Goal: Task Accomplishment & Management: Use online tool/utility

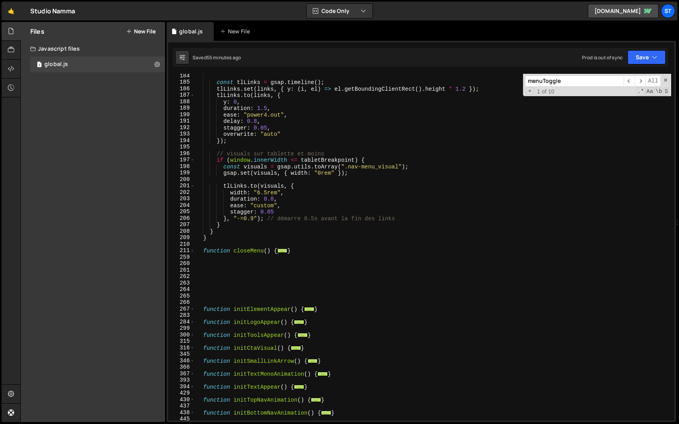
scroll to position [1188, 0]
type input "menuToggle"
click at [220, 240] on div "const tlLinks = gsap . timeline ( ) ; tlLinks . set ( links , { y : ( i , el ) …" at bounding box center [433, 253] width 476 height 360
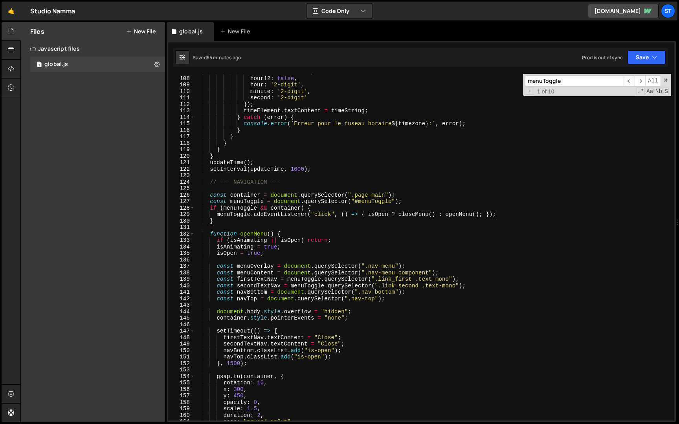
scroll to position [689, 0]
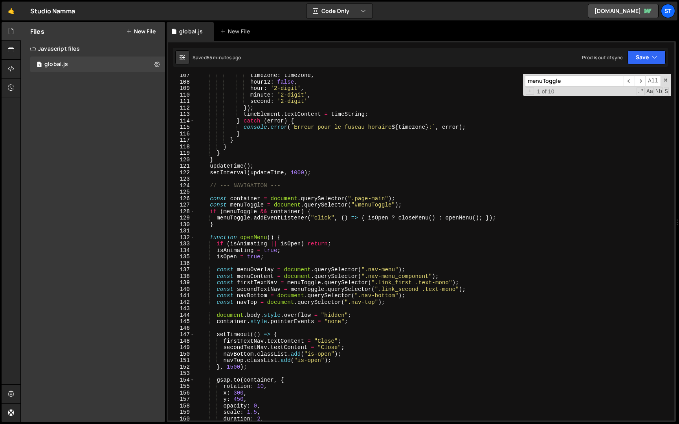
click at [211, 186] on div "timeZone : timezone , hour12 : false , hour : '2-digit' , minute : '2-digit' , …" at bounding box center [433, 252] width 476 height 360
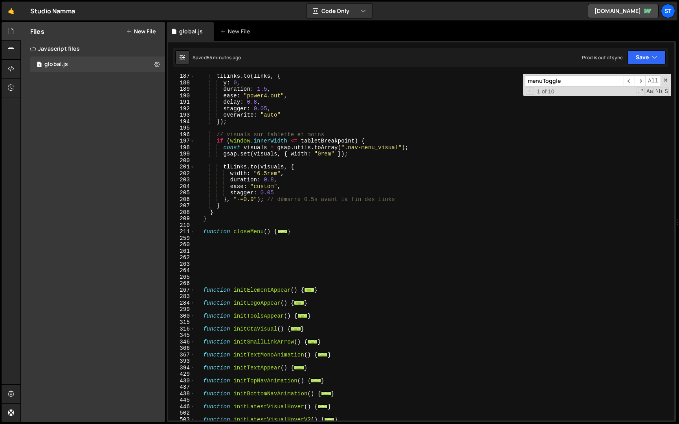
scroll to position [1214, 0]
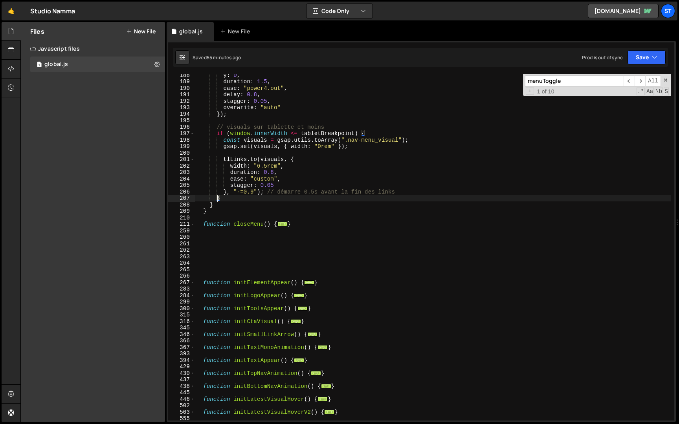
click at [216, 201] on div "y : 0 , duration : 1.5 , ease : "power4.out" , delay : 0.8 , stagger : 0.05 , o…" at bounding box center [433, 252] width 476 height 360
click at [216, 203] on div "y : 0 , duration : 1.5 , ease : "power4.out" , delay : 0.8 , stagger : 0.05 , o…" at bounding box center [433, 252] width 476 height 360
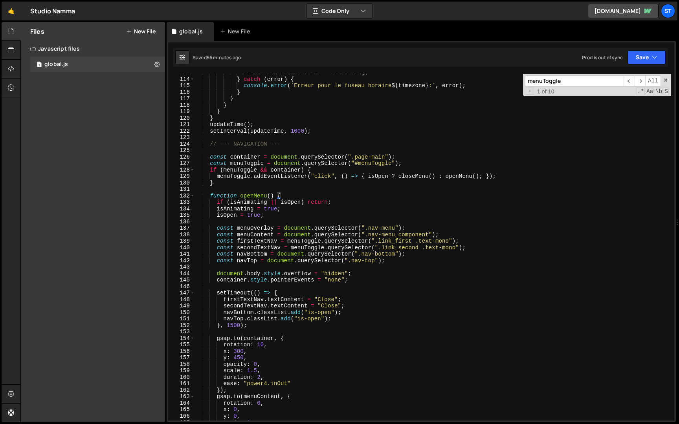
scroll to position [720, 0]
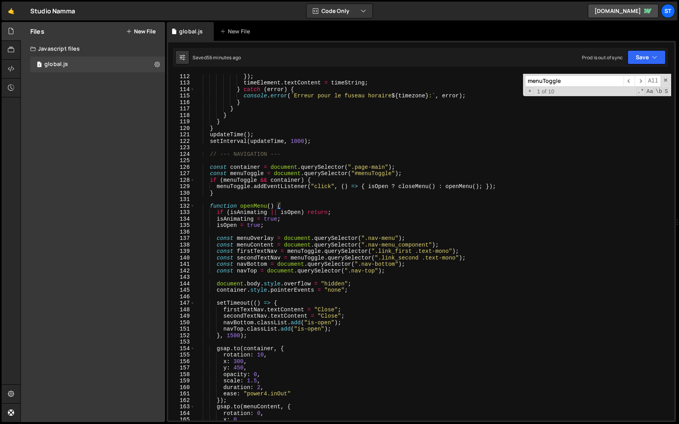
click at [211, 156] on div "}) ; timeElement . textContent = timeString ; } catch ( error ) { console . err…" at bounding box center [433, 253] width 476 height 360
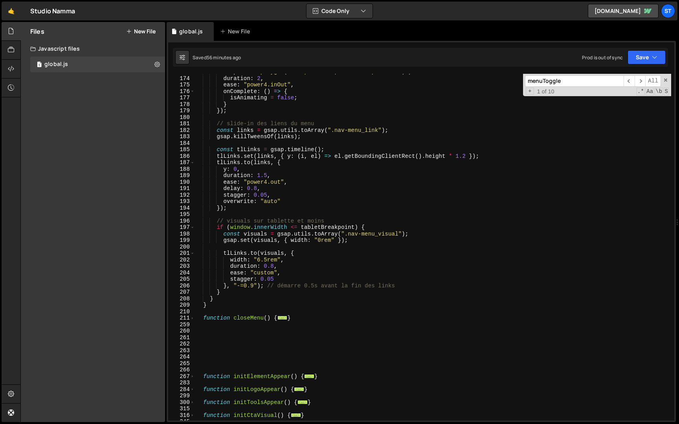
scroll to position [1129, 0]
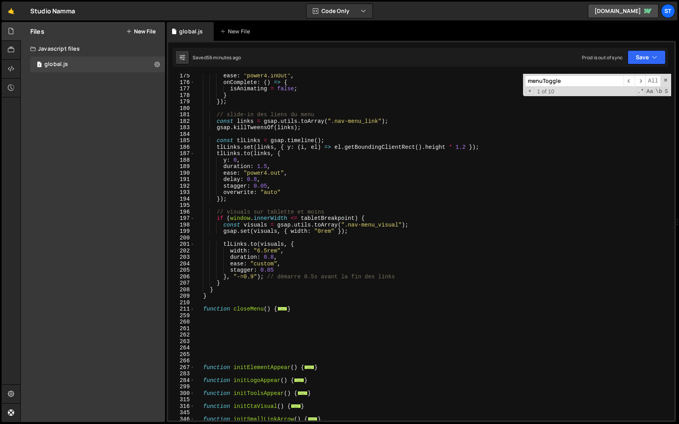
click at [221, 290] on div "ease : "power4.inOut" , onComplete : ( ) => { isAnimating = false ; } }) ; // s…" at bounding box center [433, 253] width 476 height 360
drag, startPoint x: 300, startPoint y: 310, endPoint x: 202, endPoint y: 310, distance: 97.8
click at [202, 310] on div "ease : "power4.inOut" , onComplete : ( ) => { isAnimating = false ; } }) ; // s…" at bounding box center [433, 253] width 476 height 360
click at [237, 290] on div "ease : "power4.inOut" , onComplete : ( ) => { isAnimating = false ; } }) ; // s…" at bounding box center [433, 253] width 476 height 360
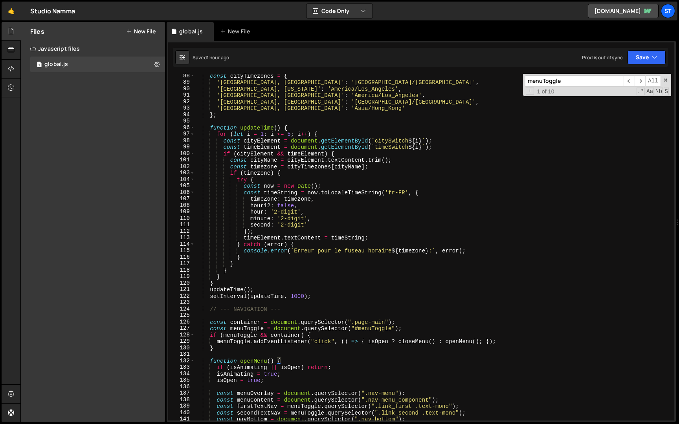
scroll to position [574, 0]
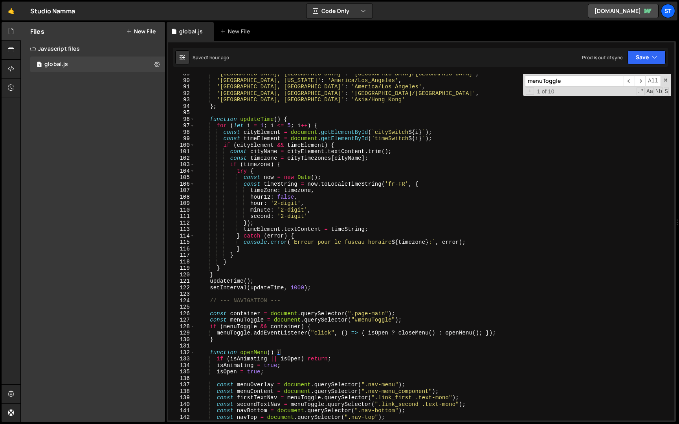
click at [211, 315] on div "'[GEOGRAPHIC_DATA], [GEOGRAPHIC_DATA]' : '[GEOGRAPHIC_DATA]/[GEOGRAPHIC_DATA]' …" at bounding box center [433, 251] width 476 height 360
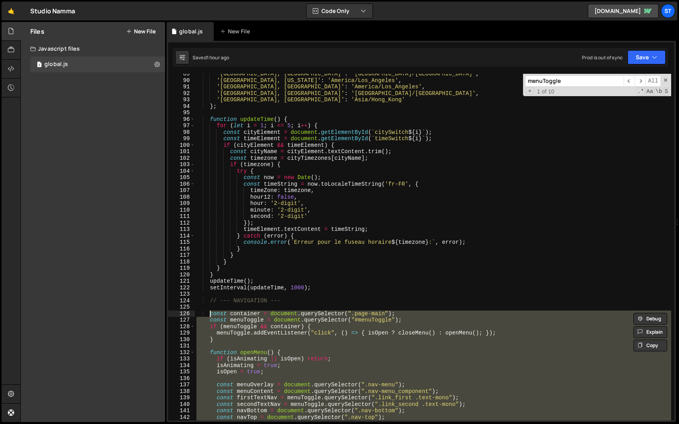
paste textarea "}"
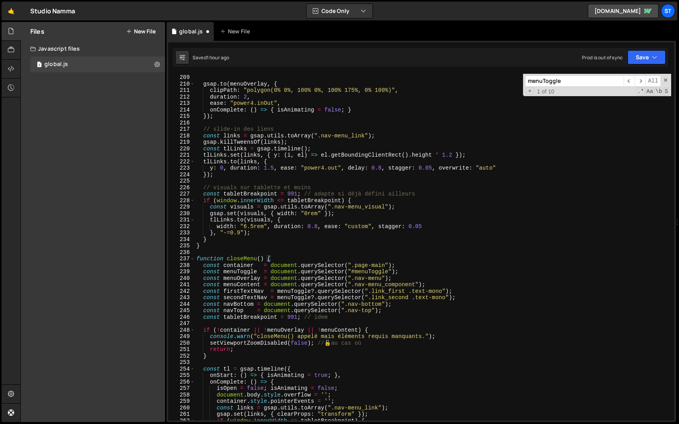
scroll to position [1365, 0]
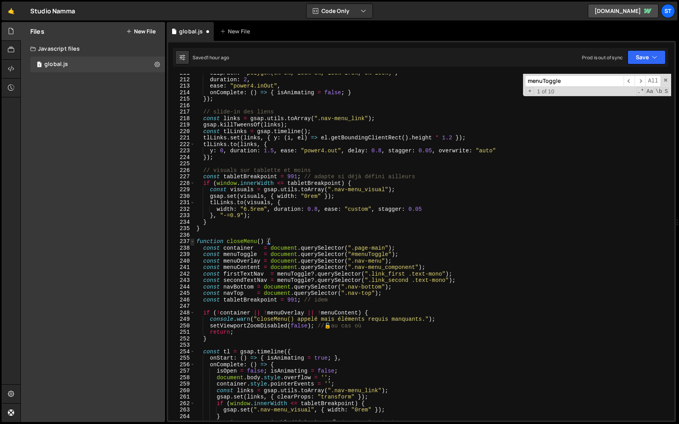
click at [193, 243] on span at bounding box center [192, 242] width 4 height 7
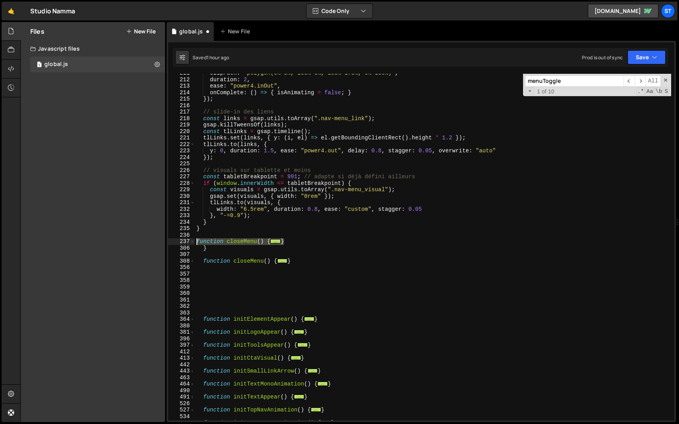
drag, startPoint x: 295, startPoint y: 242, endPoint x: 196, endPoint y: 243, distance: 99.4
click at [196, 243] on div "clipPath : "polygon(0% 0%, 100% 0%, 100% 175%, 0% 100%)" , duration : 2 , ease …" at bounding box center [433, 250] width 476 height 360
type textarea "function closeMenu() { const container = document.querySelector(".page-main");"
drag, startPoint x: 296, startPoint y: 259, endPoint x: 204, endPoint y: 261, distance: 92.0
click at [204, 261] on div "clipPath : "polygon(0% 0%, 100% 0%, 100% 175%, 0% 100%)" , duration : 2 , ease …" at bounding box center [433, 250] width 476 height 360
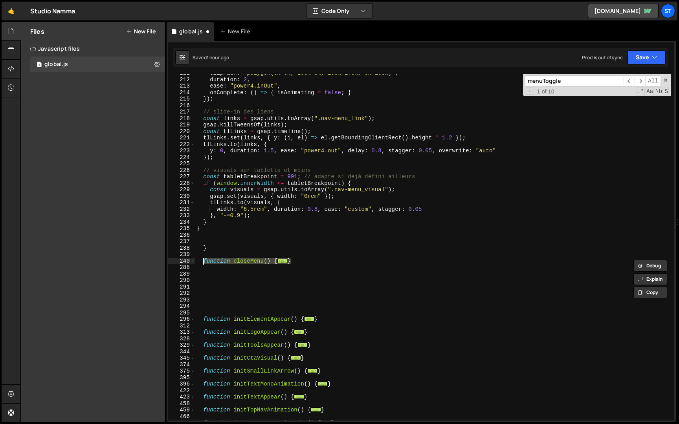
paste textarea "}"
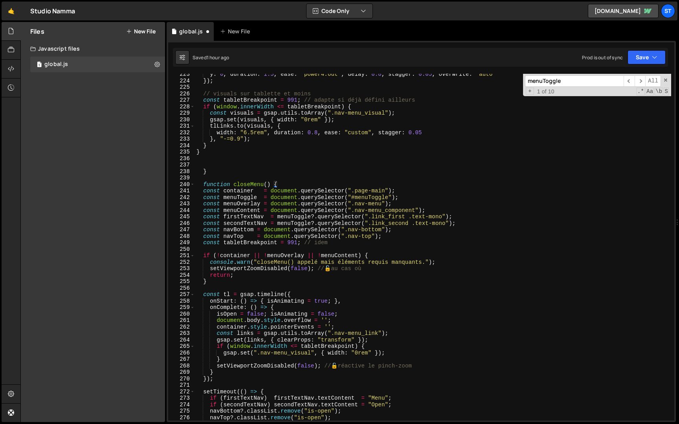
scroll to position [1439, 0]
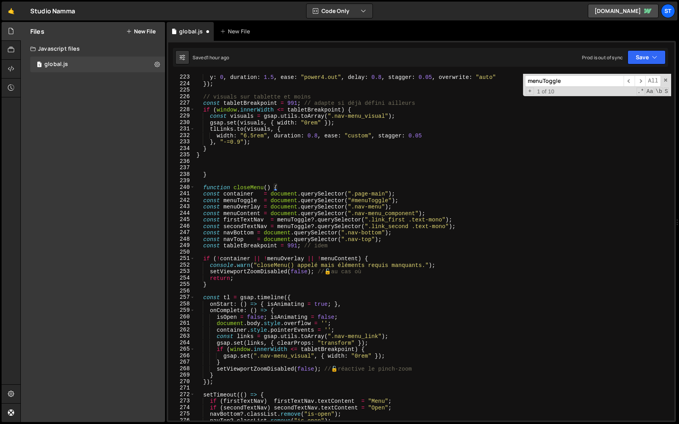
click at [204, 196] on div "tlLinks . to ( links , { y : 0 , duration : 1.5 , ease : "power4.out" , delay :…" at bounding box center [433, 248] width 476 height 360
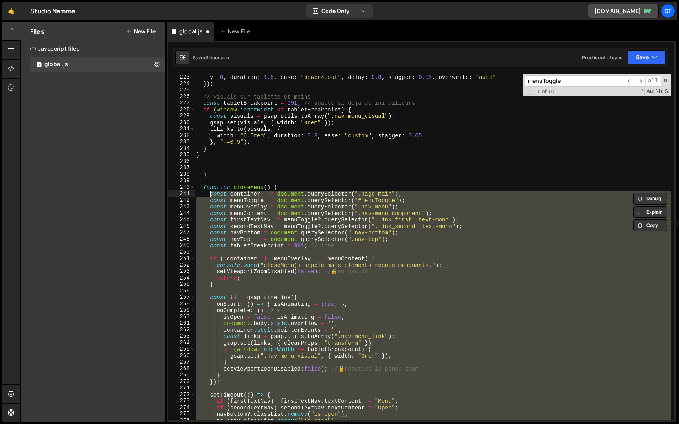
click at [207, 156] on div "tlLinks . to ( links , { y : 0 , duration : 1.5 , ease : "power4.out" , delay :…" at bounding box center [433, 248] width 476 height 360
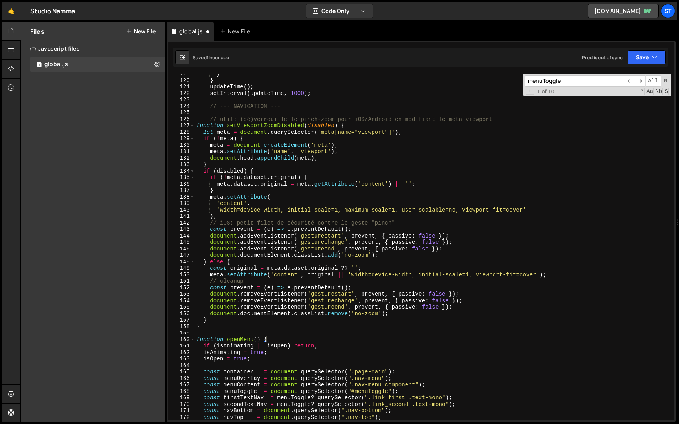
scroll to position [758, 0]
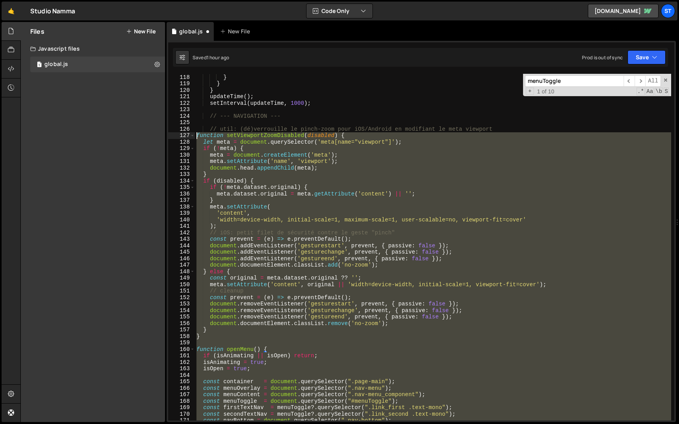
click at [196, 135] on div "} } } } updateTime ( ) ; setInterval ( updateTime , 1000 ) ; // --- NAVIGATION …" at bounding box center [433, 248] width 476 height 360
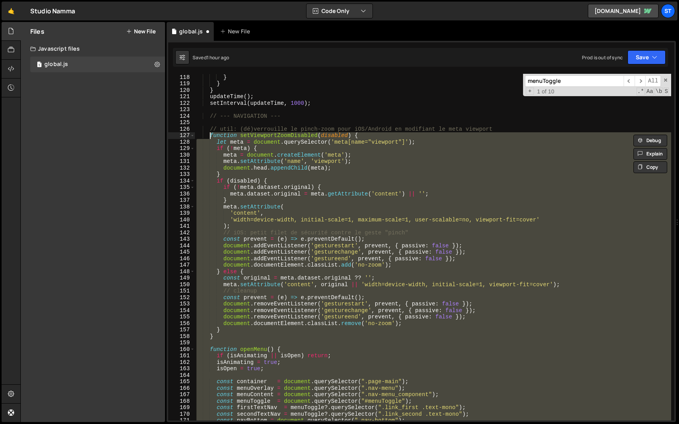
click at [306, 145] on div "} } } } updateTime ( ) ; setInterval ( updateTime , 1000 ) ; // --- NAVIGATION …" at bounding box center [433, 247] width 476 height 347
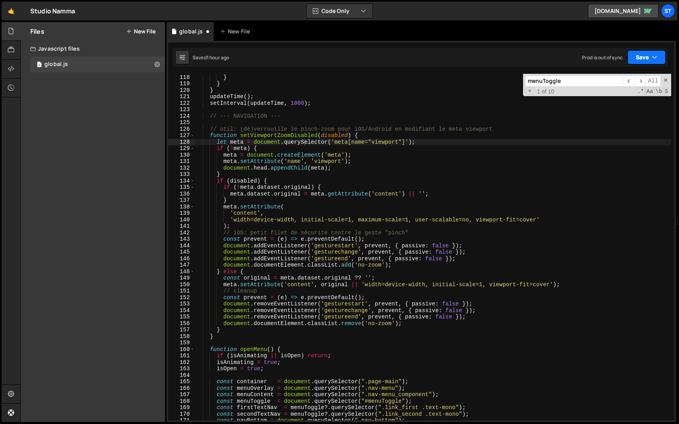
click at [657, 57] on button "Save" at bounding box center [647, 57] width 38 height 14
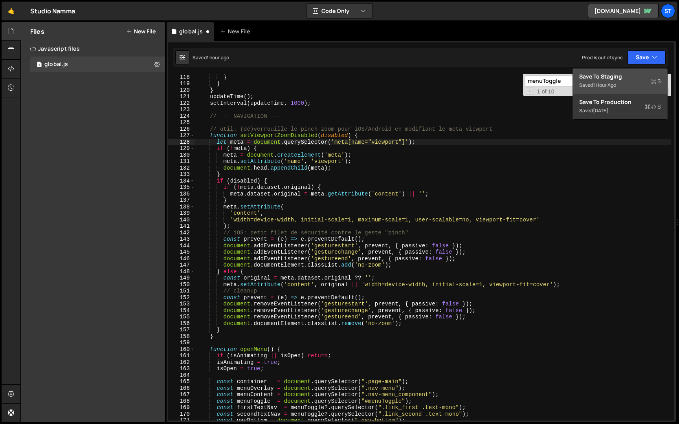
click at [625, 78] on div "Save to Staging S" at bounding box center [620, 77] width 82 height 8
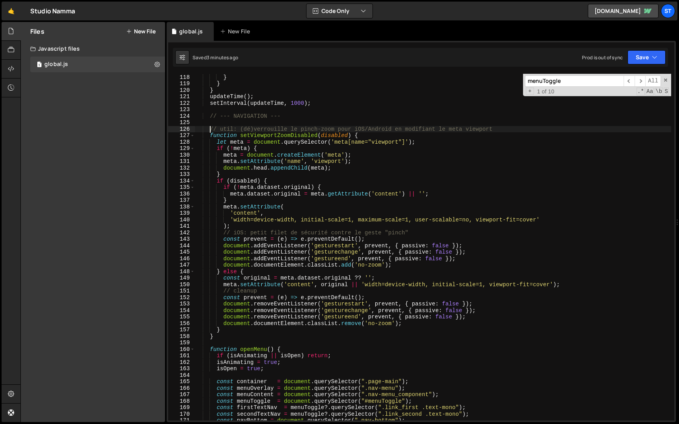
click at [210, 128] on div "} } } } updateTime ( ) ; setInterval ( updateTime , 1000 ) ; // --- NAVIGATION …" at bounding box center [433, 248] width 476 height 360
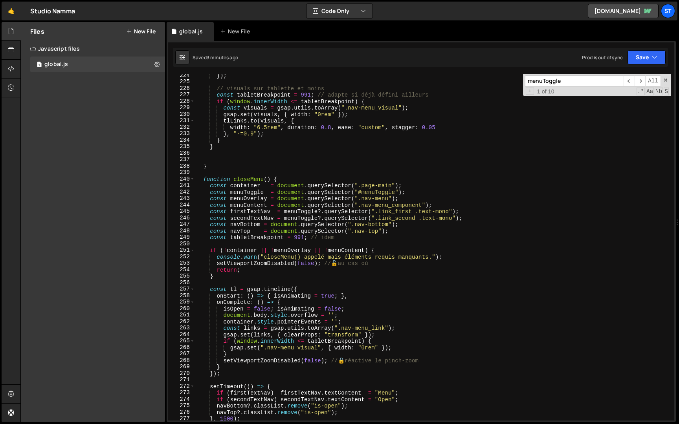
scroll to position [1447, 0]
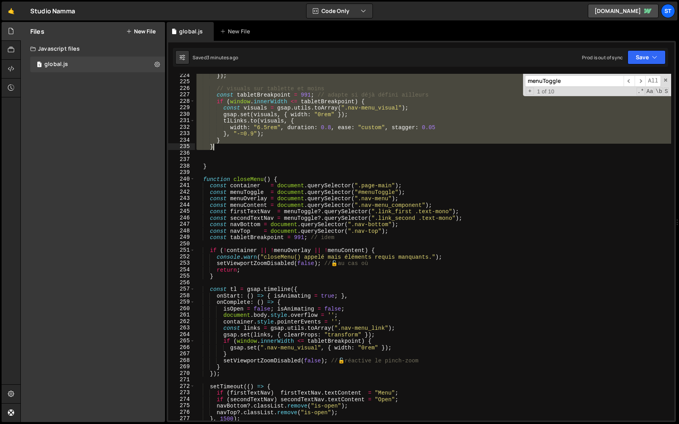
click at [217, 146] on div "}) ; // visuals sur tablette et moins const tabletBreakpoint = 991 ; // adapte …" at bounding box center [433, 252] width 476 height 360
paste textarea
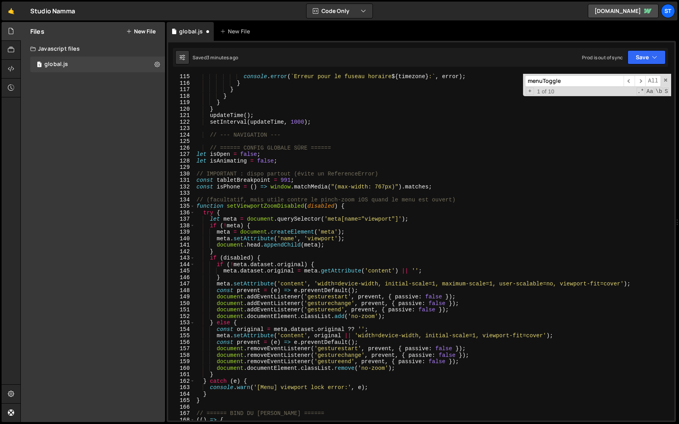
scroll to position [714, 0]
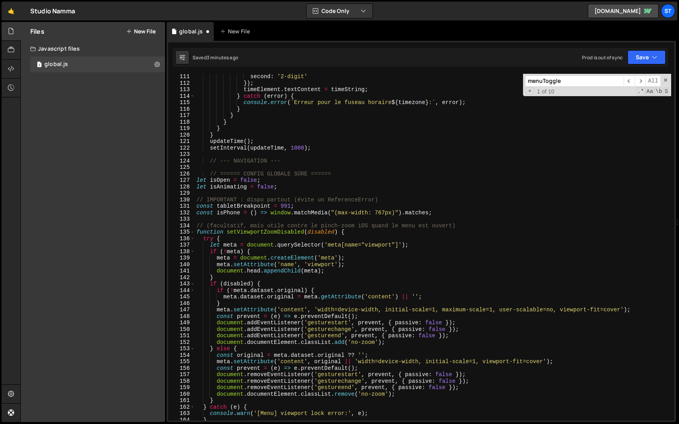
click at [197, 182] on div "second : '2-digit' }) ; timeElement . textContent = timeString ; } catch ( erro…" at bounding box center [433, 253] width 476 height 360
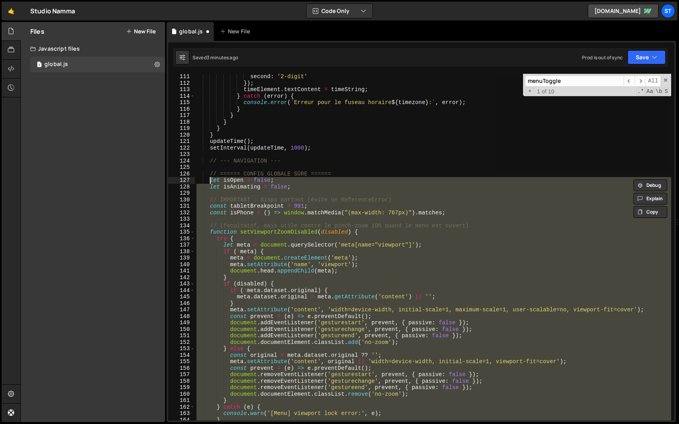
click at [277, 210] on div "second : '2-digit' }) ; timeElement . textContent = timeString ; } catch ( erro…" at bounding box center [433, 247] width 476 height 347
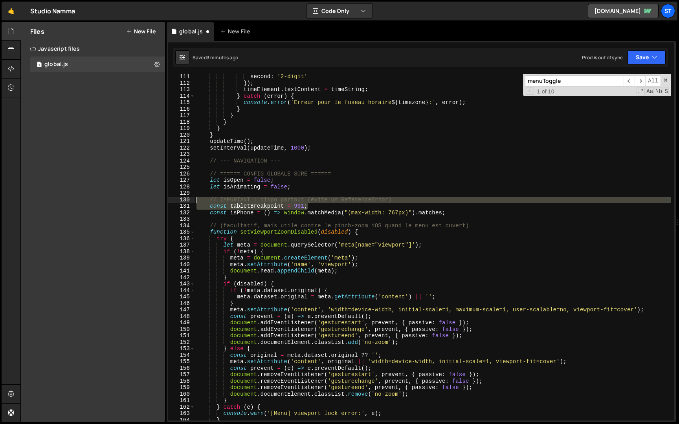
drag, startPoint x: 321, startPoint y: 206, endPoint x: 170, endPoint y: 200, distance: 150.6
click at [170, 200] on div "const isPhone = () => window.matchMedia("(max-width: 767px)").matches; 111 112 …" at bounding box center [421, 247] width 506 height 347
type textarea "// IMPORTANT : dispo partout (évite un ReferenceError) const tabletBreakpoint =…"
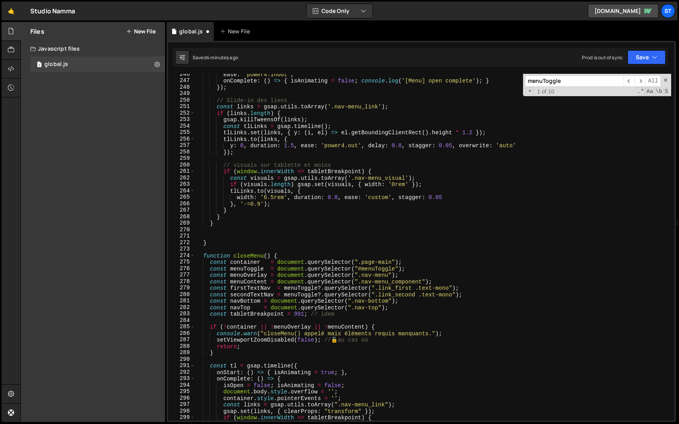
scroll to position [1662, 0]
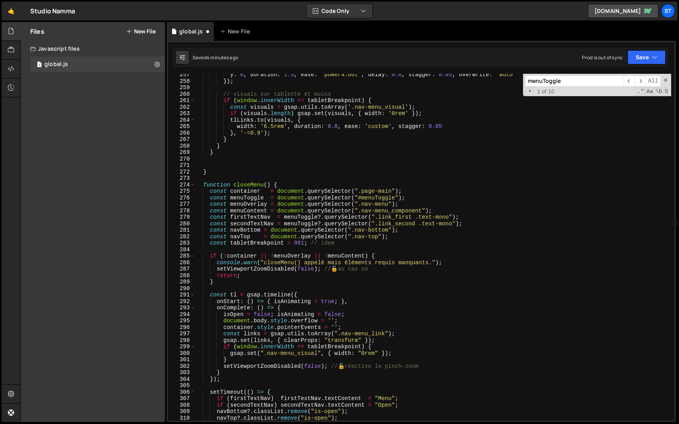
click at [209, 160] on div "y : 0 , duration : 1.5 , ease : 'power4.out' , delay : 0.8 , stagger : 0.05 , o…" at bounding box center [433, 252] width 476 height 360
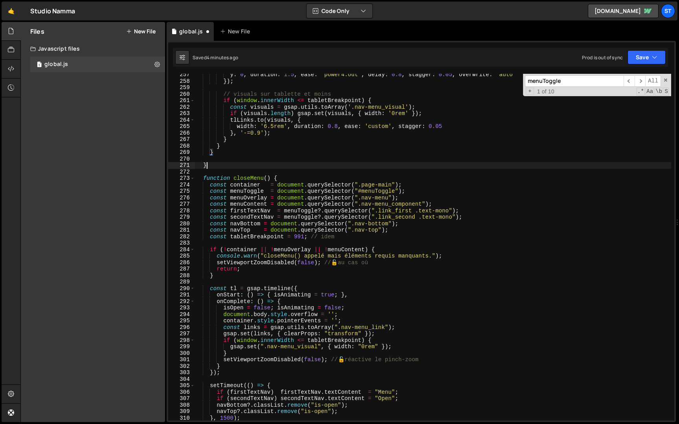
click at [211, 163] on div "y : 0 , duration : 1.5 , ease : 'power4.out' , delay : 0.8 , stagger : 0.05 , o…" at bounding box center [433, 252] width 476 height 360
type textarea "}"
click at [211, 157] on div "y : 0 , duration : 1.5 , ease : 'power4.out' , delay : 0.8 , stagger : 0.05 , o…" at bounding box center [433, 252] width 476 height 360
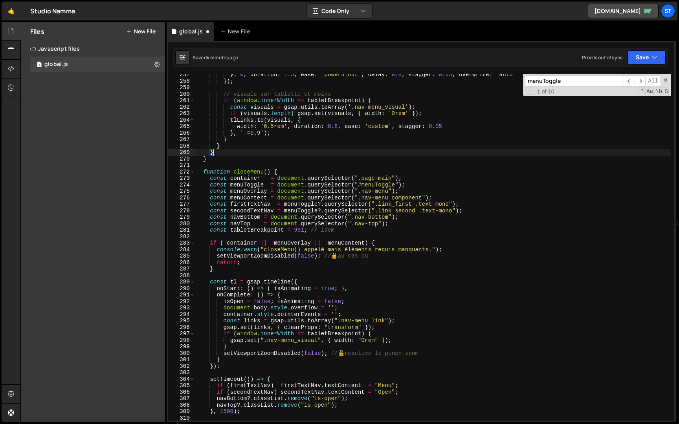
click at [204, 172] on div "y : 0 , duration : 1.5 , ease : 'power4.out' , delay : 0.8 , stagger : 0.05 , o…" at bounding box center [433, 252] width 476 height 360
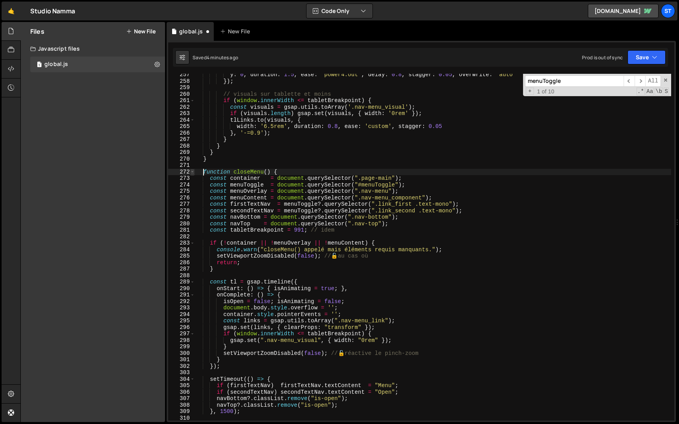
click at [194, 172] on span at bounding box center [192, 172] width 4 height 7
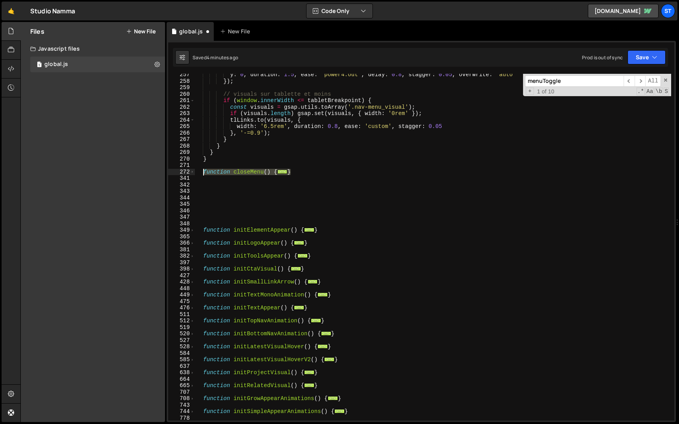
drag, startPoint x: 296, startPoint y: 170, endPoint x: 205, endPoint y: 171, distance: 91.2
click at [205, 171] on div "y : 0 , duration : 1.5 , ease : 'power4.out' , delay : 0.8 , stagger : 0.05 , o…" at bounding box center [433, 252] width 476 height 360
paste textarea "}"
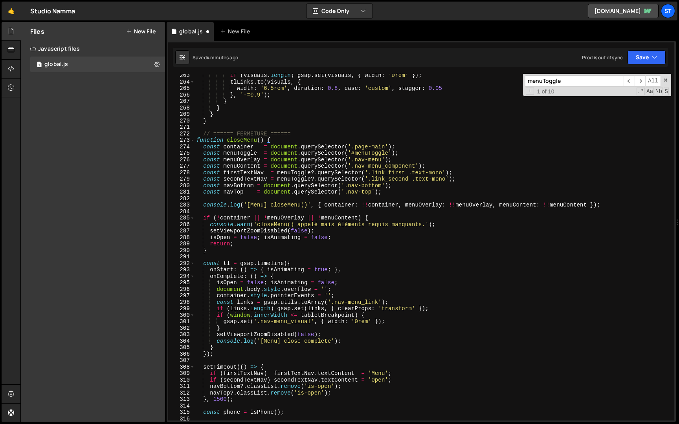
scroll to position [1688, 0]
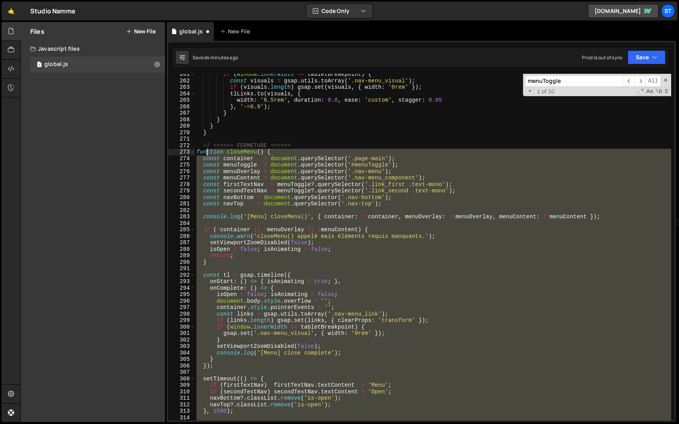
click at [205, 152] on div "if ( window . innerWidth <= tabletBreakpoint ) { const visuals = gsap . utils .…" at bounding box center [433, 251] width 476 height 360
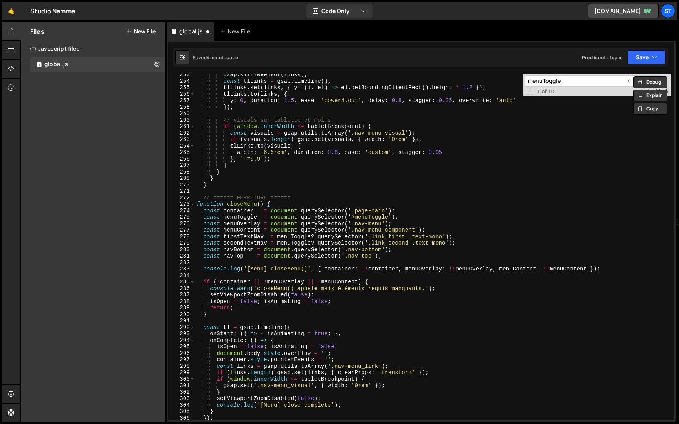
scroll to position [1621, 0]
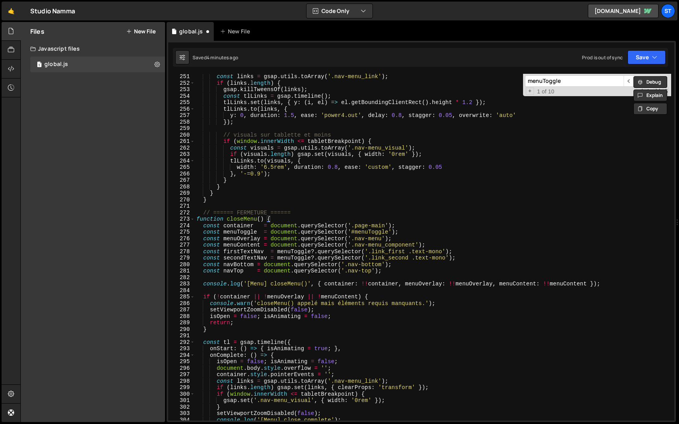
click at [196, 220] on div "const links = gsap . utils . toArray ( '.nav-menu_link' ) ; if ( links . length…" at bounding box center [433, 253] width 476 height 360
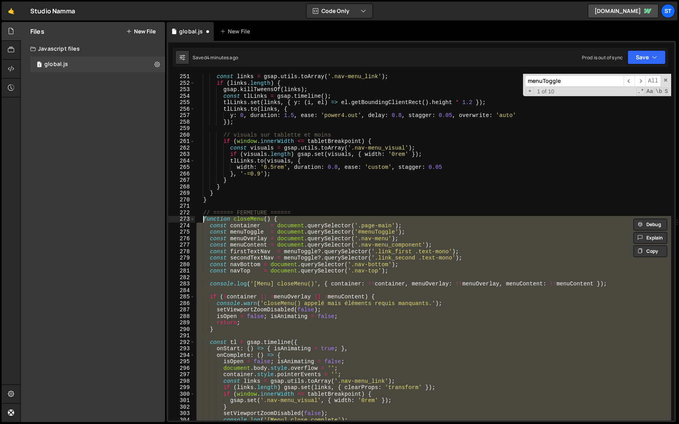
click at [237, 217] on div "const links = gsap . utils . toArray ( '.nav-menu_link' ) ; if ( links . length…" at bounding box center [433, 247] width 476 height 347
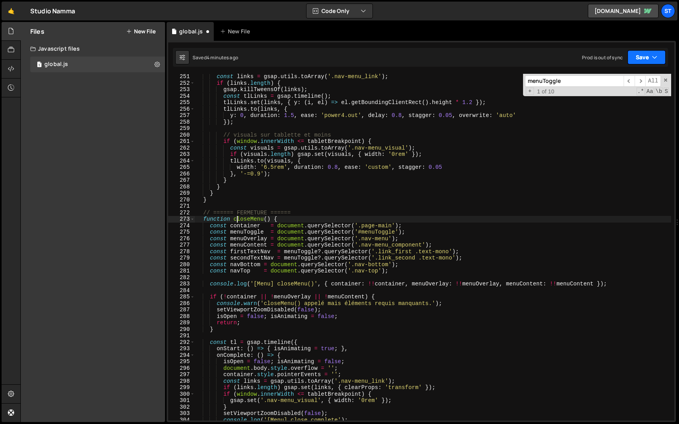
click at [648, 56] on button "Save" at bounding box center [647, 57] width 38 height 14
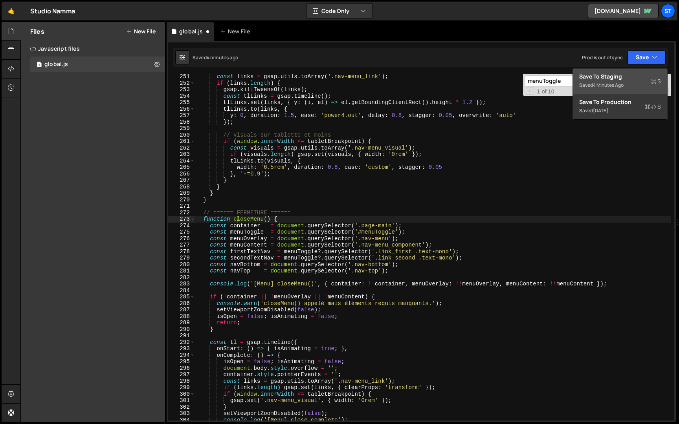
click at [635, 71] on button "Save to Staging S Saved 4 minutes ago" at bounding box center [620, 82] width 94 height 26
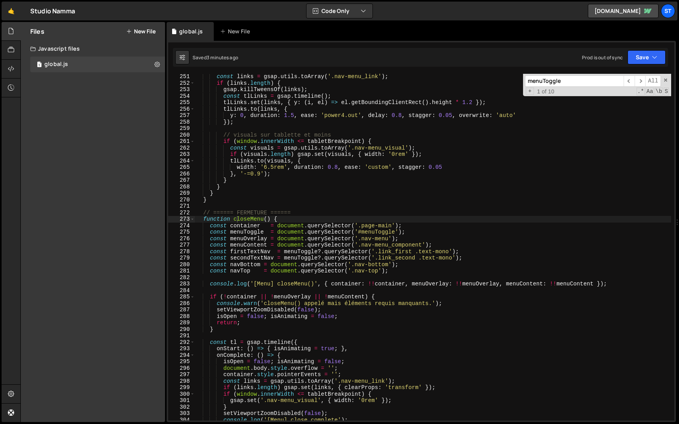
click at [222, 195] on div "const links = gsap . utils . toArray ( '.nav-menu_link' ) ; if ( links . length…" at bounding box center [433, 253] width 476 height 360
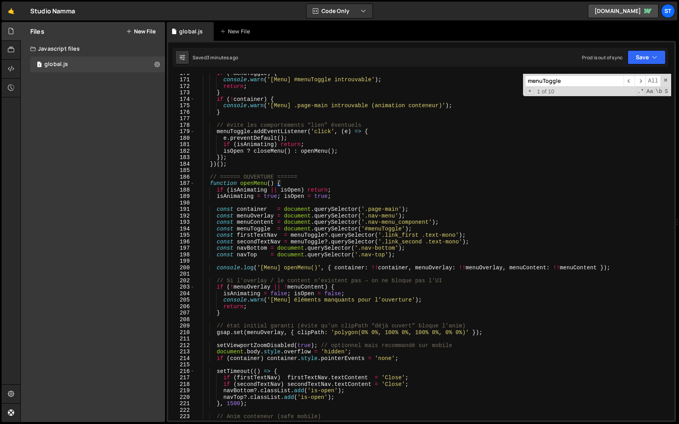
scroll to position [1098, 0]
click at [193, 184] on span at bounding box center [192, 185] width 4 height 7
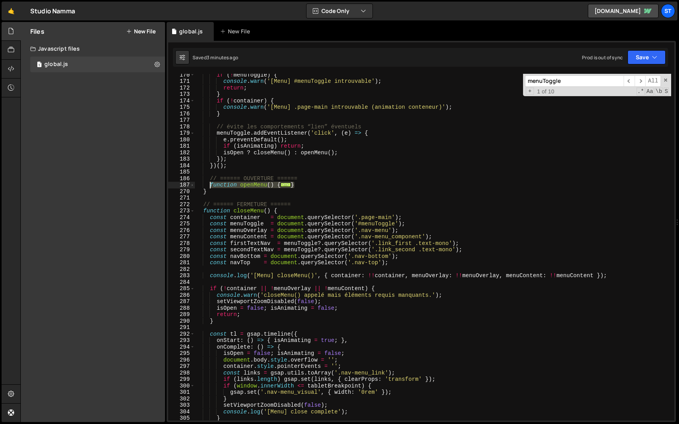
drag, startPoint x: 299, startPoint y: 184, endPoint x: 211, endPoint y: 183, distance: 87.6
click at [211, 183] on div "if ( ! menuToggle ) { console . warn ( '[Menu] #menuToggle introuvable' ) ; ret…" at bounding box center [433, 252] width 476 height 360
paste textarea "}"
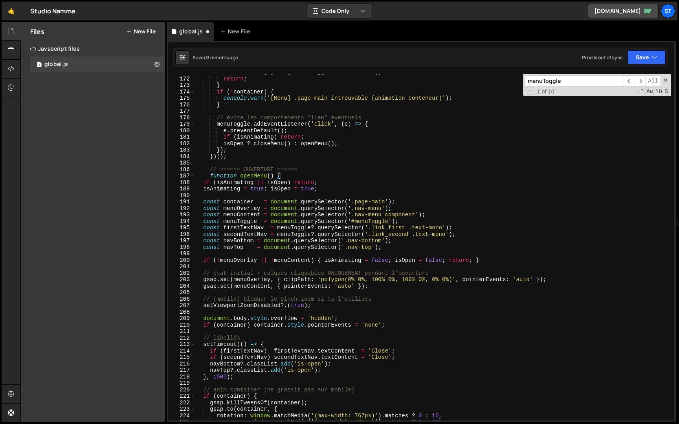
scroll to position [1099, 0]
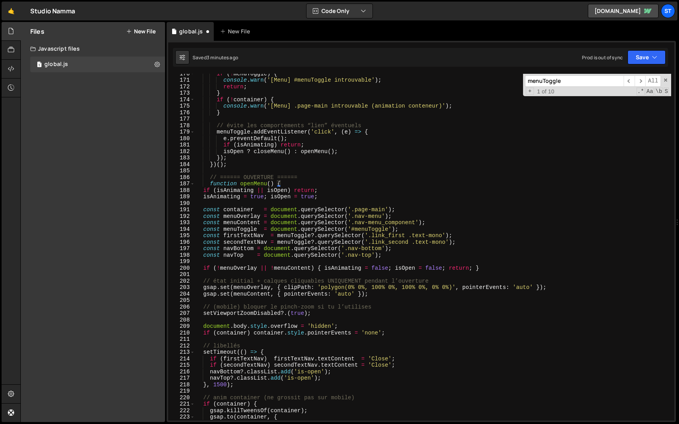
click at [220, 191] on div "if ( ! menuToggle ) { console . warn ( '[Menu] #menuToggle introuvable' ) ; ret…" at bounding box center [433, 250] width 476 height 360
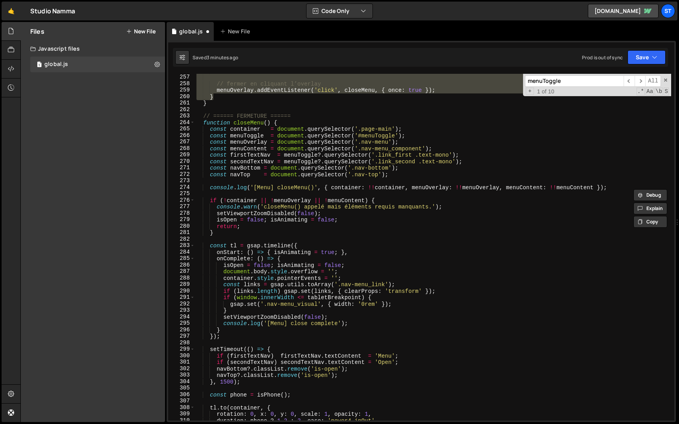
scroll to position [1659, 0]
click at [204, 121] on div "} // fermer en cliquant l’overlay menuOverlay . addEventListener ( 'click' , cl…" at bounding box center [433, 248] width 476 height 360
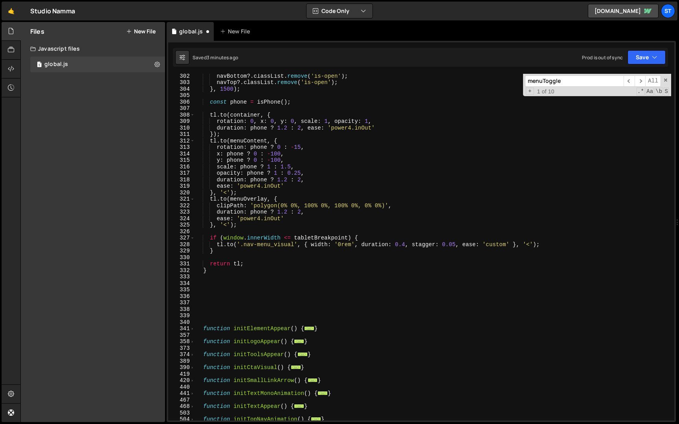
scroll to position [1963, 0]
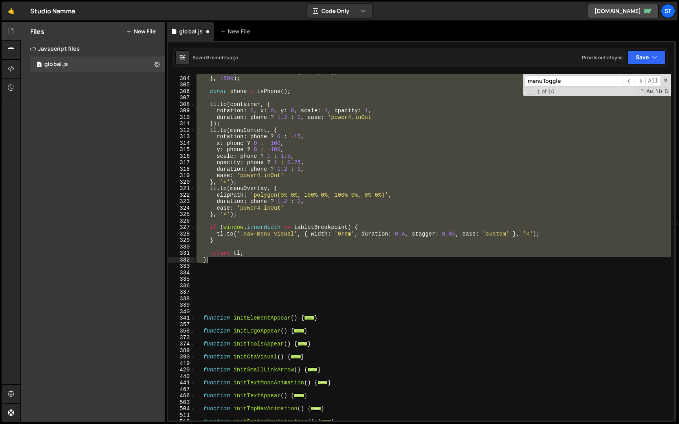
click at [223, 261] on div "navTop ?. classList . remove ( 'is-open' ) ; } , 1500 ) ; const phone = isPhone…" at bounding box center [433, 249] width 476 height 360
paste textarea
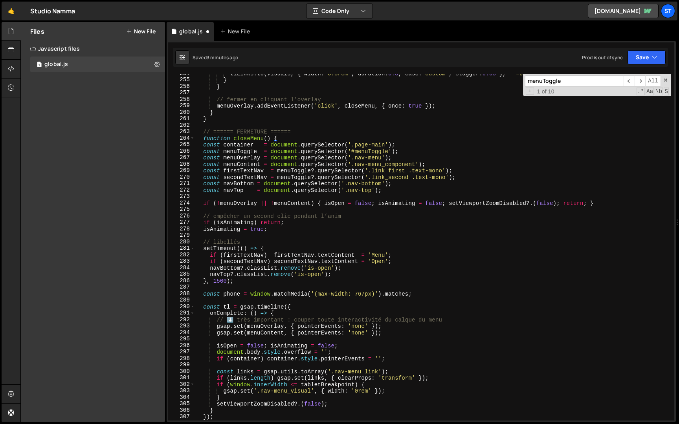
scroll to position [1644, 0]
click at [211, 148] on div "tlLinks . to ( visuals , { width : '6.5rem' , duration : 0.8 , ease : 'custom' …" at bounding box center [433, 250] width 476 height 360
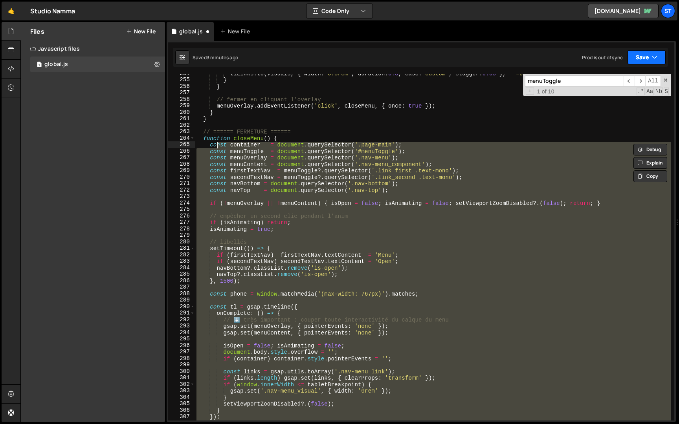
click at [643, 64] on button "Save" at bounding box center [647, 57] width 38 height 14
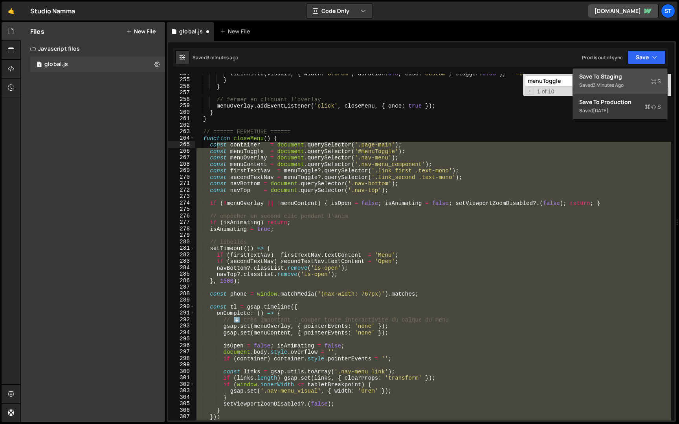
click at [610, 82] on div "3 minutes ago" at bounding box center [608, 85] width 31 height 7
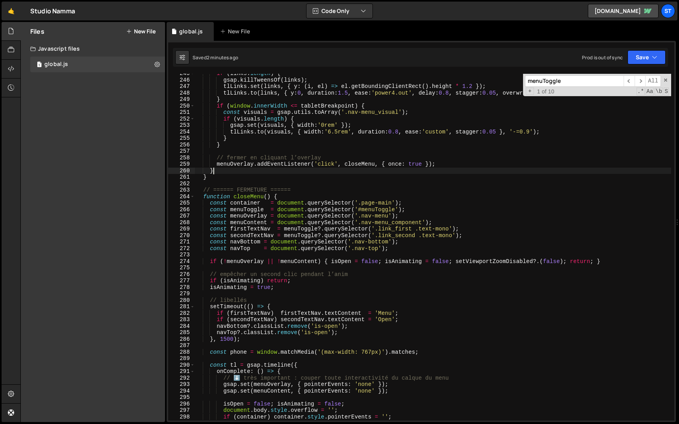
click at [221, 168] on div "if ( links . length ) { gsap . killTweensOf ( links ) ; tlLinks . set ( links ,…" at bounding box center [433, 250] width 476 height 360
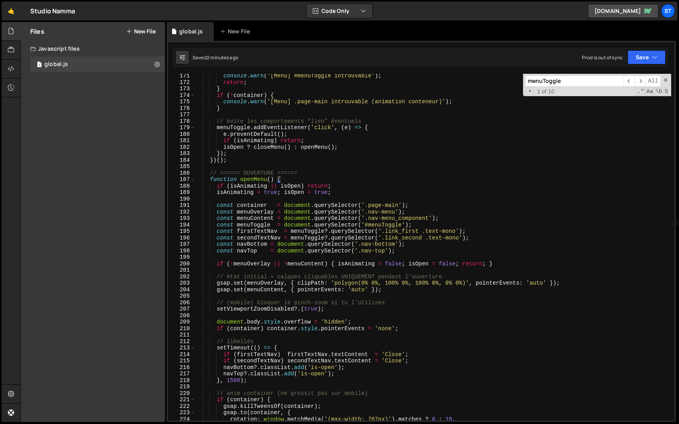
scroll to position [1094, 0]
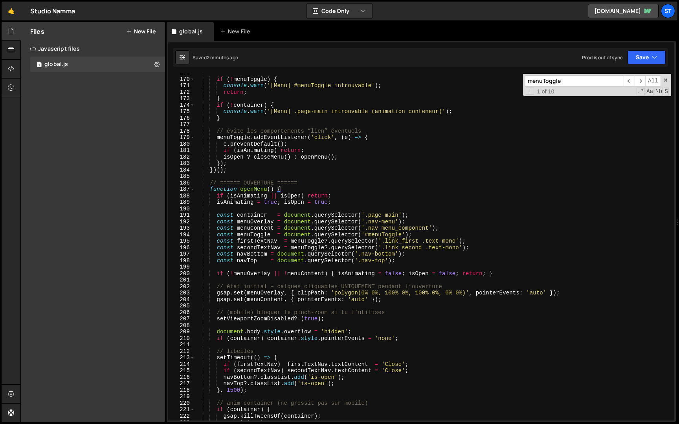
click at [209, 189] on div "if ( ! menuToggle ) { console . warn ( '[Menu] #menuToggle introuvable' ) ; ret…" at bounding box center [433, 250] width 476 height 360
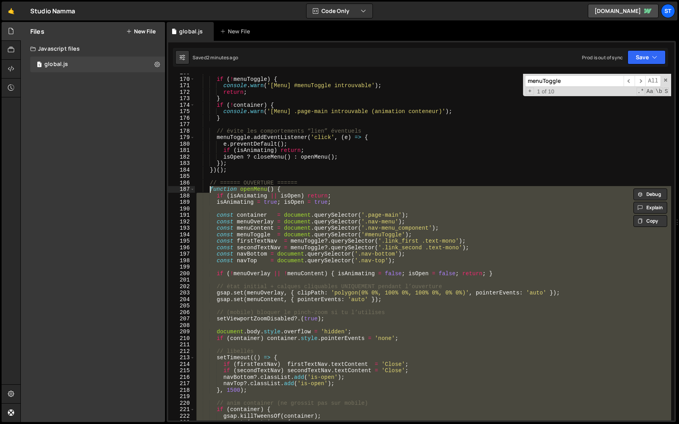
paste textarea "}"
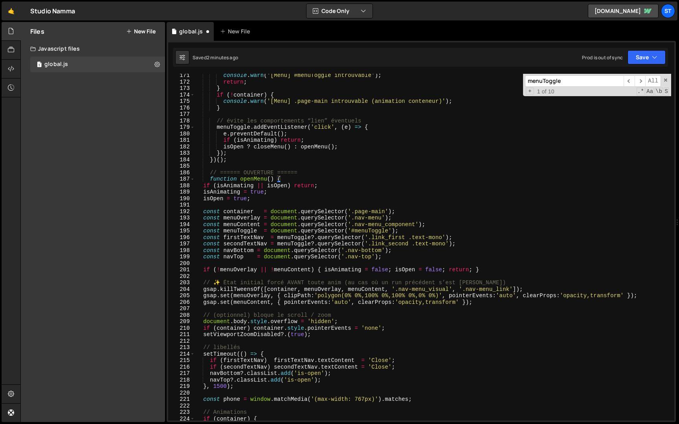
scroll to position [1104, 0]
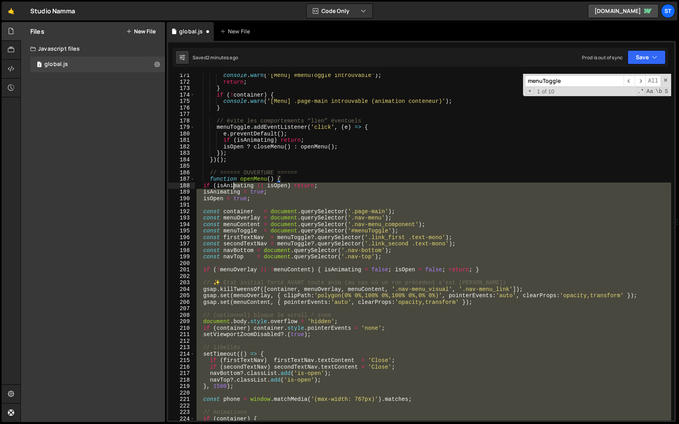
click at [235, 188] on div "console . warn ( '[Menu] #menuToggle introuvable' ) ; return ; } if ( ! contain…" at bounding box center [433, 252] width 476 height 360
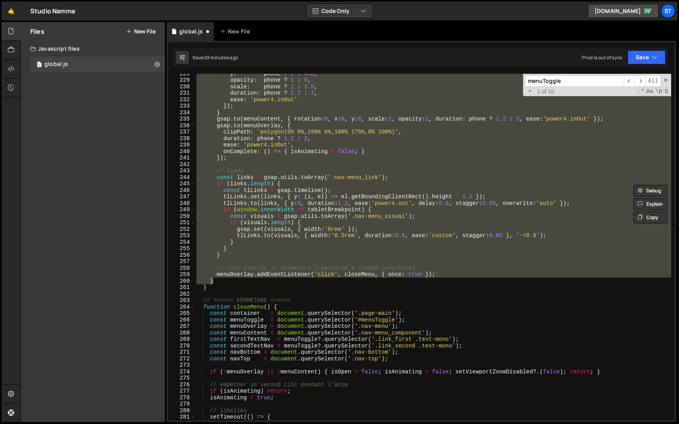
scroll to position [1495, 0]
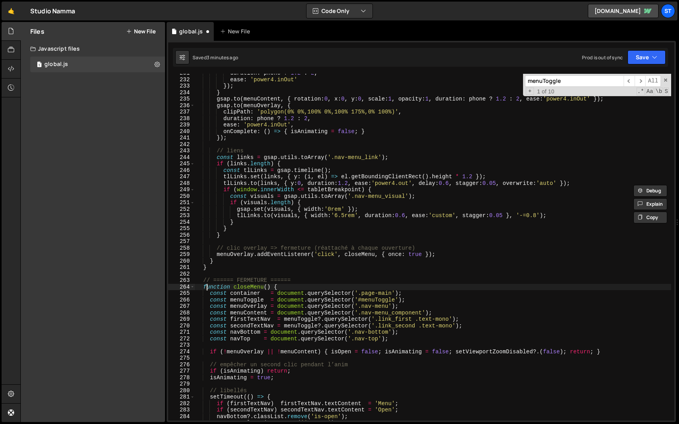
click at [205, 288] on div "duration : phone ? 1.2 : 2 , ease : 'power4.inOut' }) ; } gsap . to ( menuConte…" at bounding box center [433, 250] width 476 height 360
click at [204, 290] on div "duration : phone ? 1.2 : 2 , ease : 'power4.inOut' }) ; } gsap . to ( menuConte…" at bounding box center [433, 250] width 476 height 360
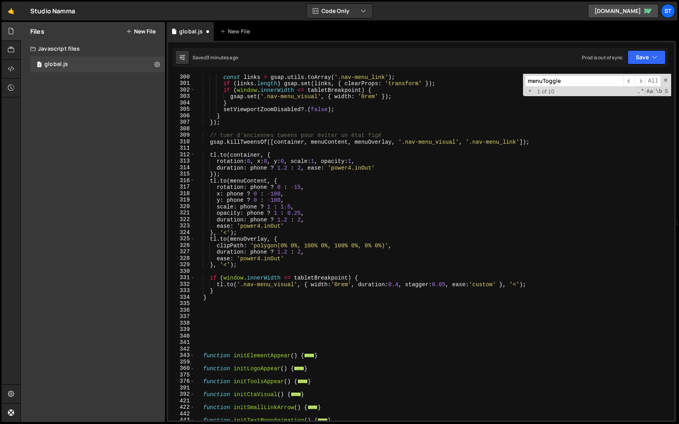
scroll to position [1965, 0]
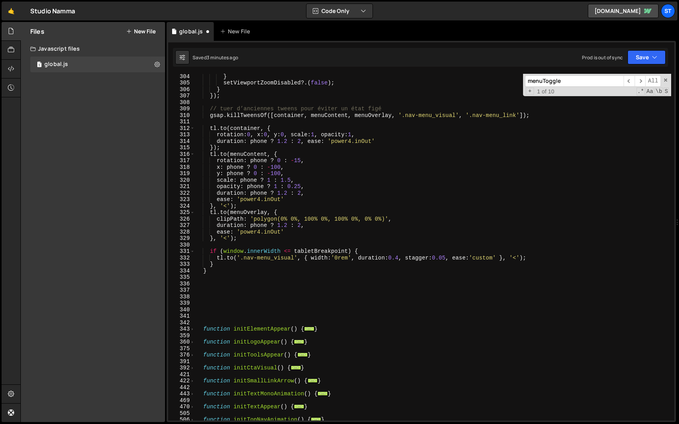
click at [223, 268] on div "} setViewportZoomDisabled ?. ( false ) ; } }) ; // tuer d’anciennes tweens pour…" at bounding box center [433, 253] width 476 height 360
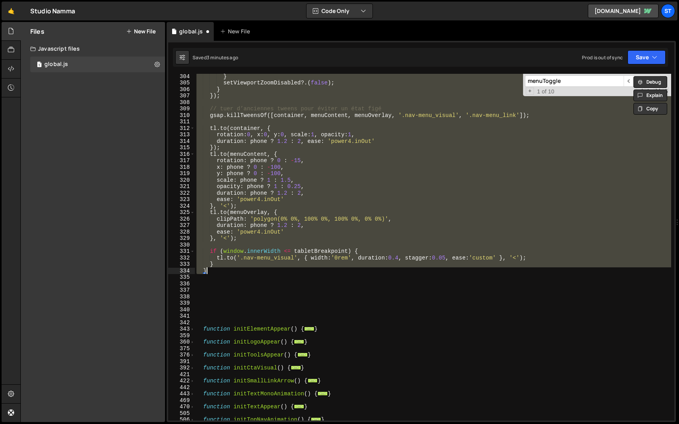
paste textarea
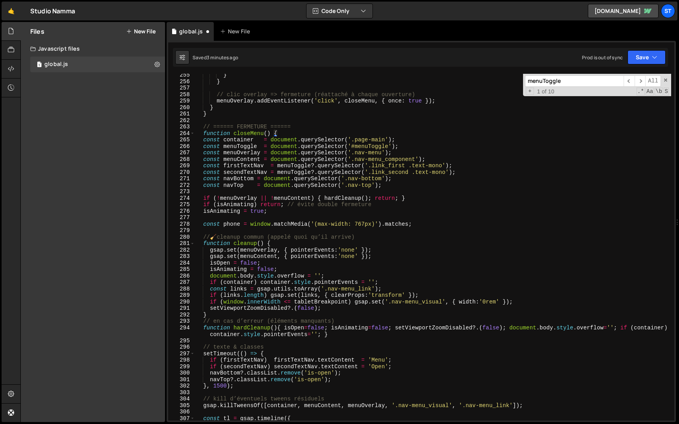
scroll to position [1637, 0]
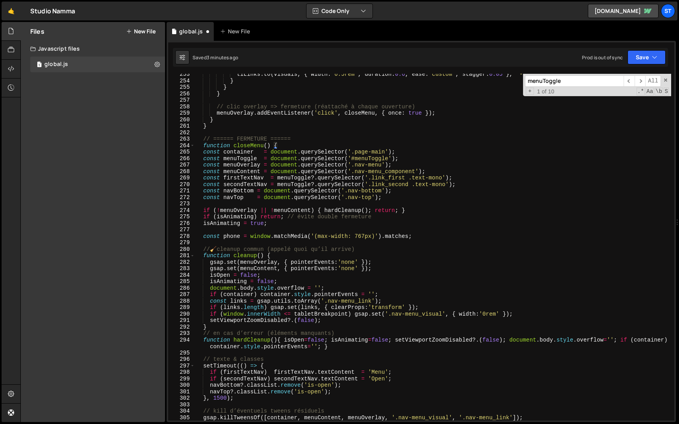
click at [223, 151] on div "tlLinks . to ( visuals , { width : '6.5rem' , duration : 0.6 , ease : 'custom' …" at bounding box center [433, 251] width 476 height 360
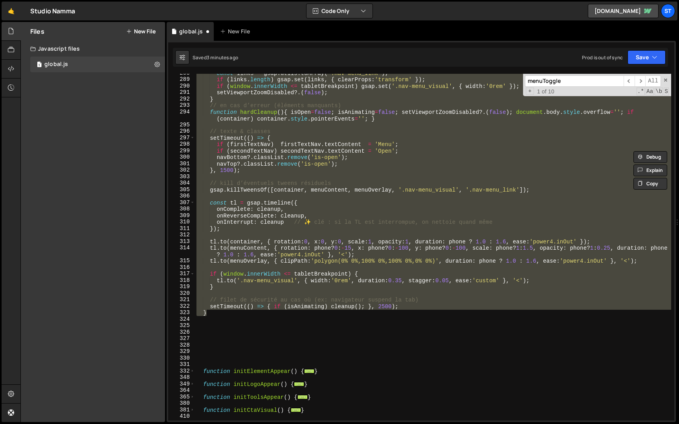
scroll to position [1865, 0]
click at [640, 54] on button "Save" at bounding box center [647, 57] width 38 height 14
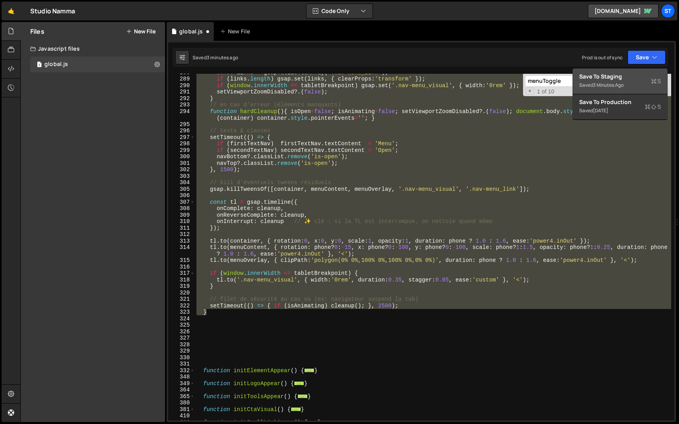
click at [625, 78] on div "Save to Staging S" at bounding box center [620, 77] width 82 height 8
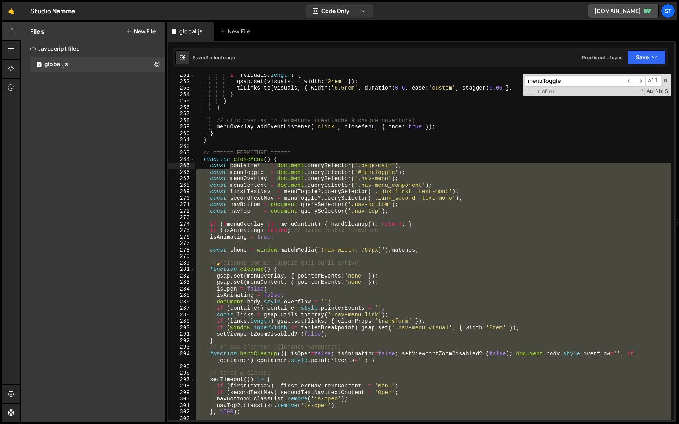
scroll to position [1566, 0]
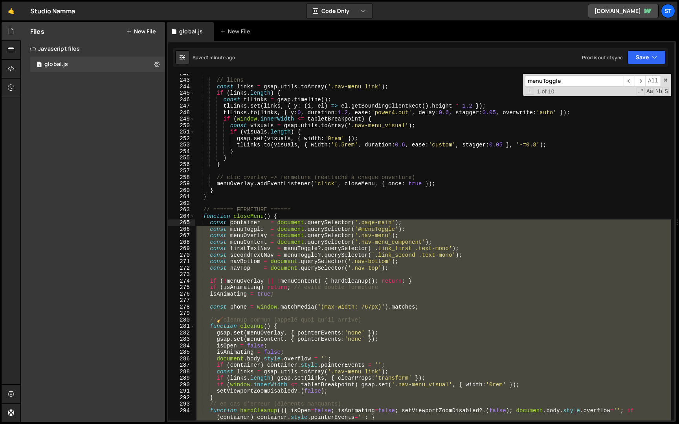
click at [327, 158] on div "// liens const links = gsap . utils . toArray ( '.nav-menu_link' ) ; if ( links…" at bounding box center [433, 250] width 476 height 360
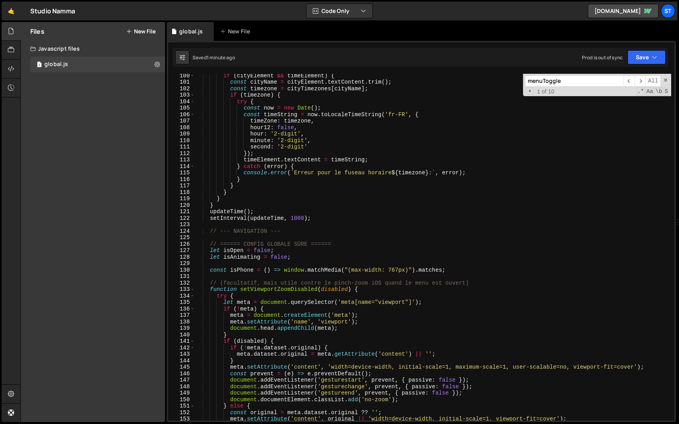
scroll to position [643, 0]
click at [210, 284] on div "if ( cityElement && timeElement ) { const cityName = cityElement . textContent …" at bounding box center [433, 252] width 476 height 360
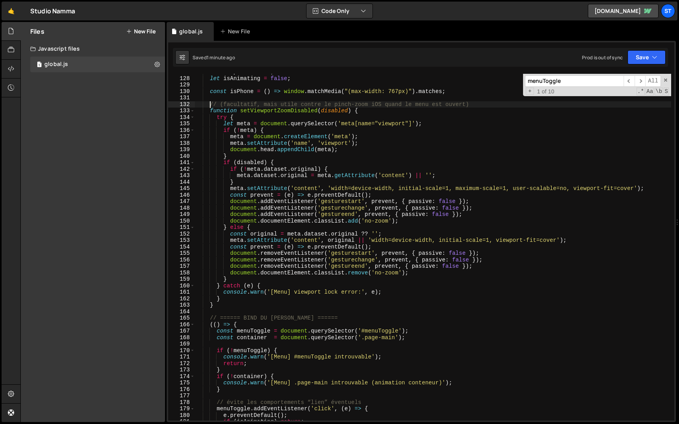
scroll to position [828, 0]
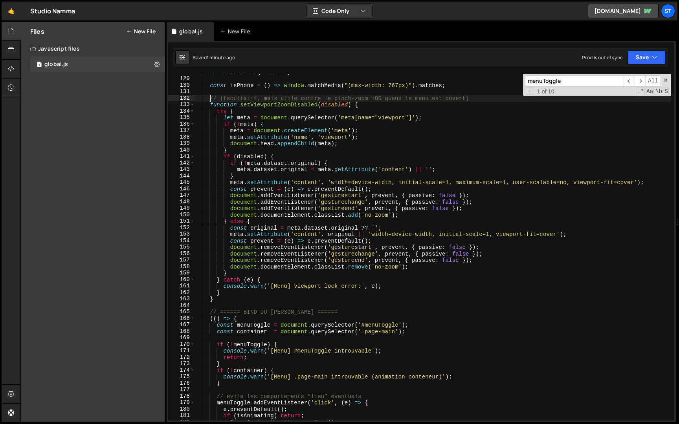
click at [217, 299] on div "let isAnimating = false ; const isPhone = ( ) => window . matchMedia ( "(max-wi…" at bounding box center [433, 249] width 476 height 360
type textarea "} }"
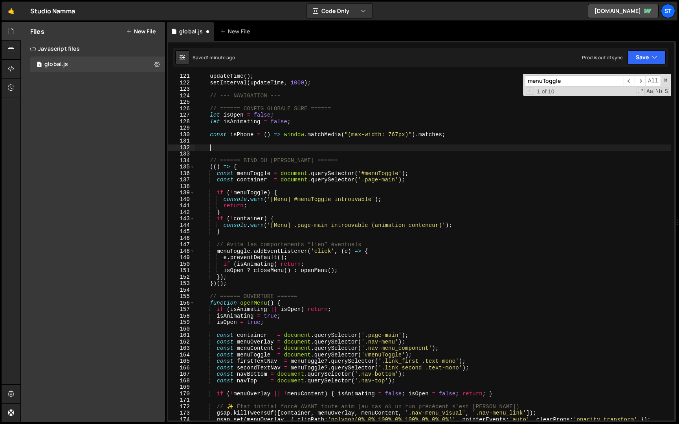
scroll to position [778, 0]
drag, startPoint x: 218, startPoint y: 148, endPoint x: 186, endPoint y: 148, distance: 31.4
click at [186, 148] on div "121 122 123 124 125 126 127 128 129 130 131 132 133 134 135 136 137 138 139 140…" at bounding box center [421, 247] width 506 height 347
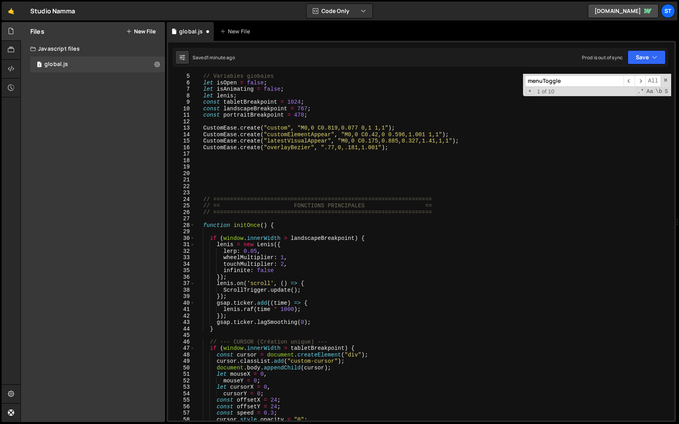
scroll to position [26, 0]
click at [439, 215] on div "// Variables globales let isOpen = false ; let isAnimating = false ; let [PERSO…" at bounding box center [433, 253] width 476 height 360
type textarea "// ================================================================="
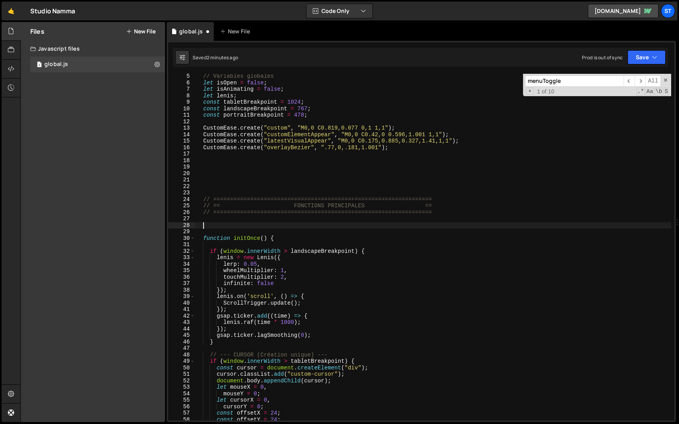
paste textarea "}"
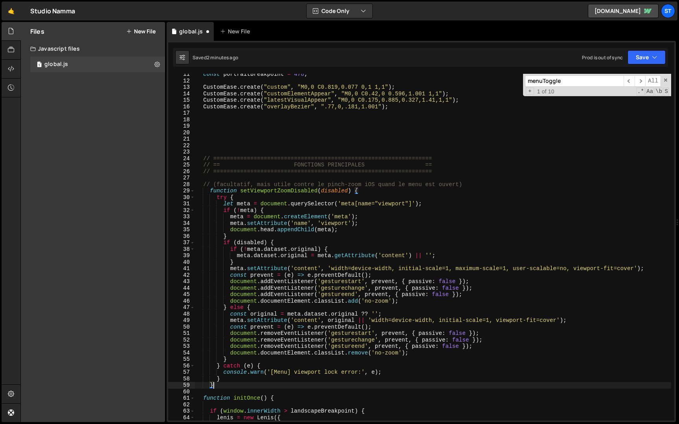
scroll to position [68, 0]
click at [211, 190] on div "const portraitBreakpoint = 478 ; CustomEase . create ( "custom" , "M0,0 C0.819,…" at bounding box center [433, 251] width 476 height 360
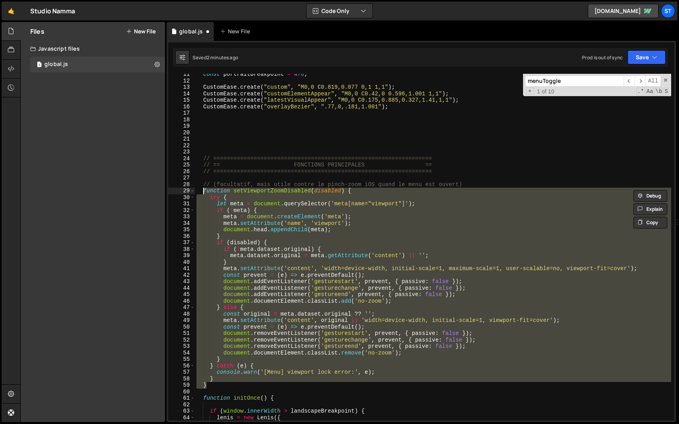
click at [225, 227] on div "const portraitBreakpoint = 478 ; CustomEase . create ( "custom" , "M0,0 C0.819,…" at bounding box center [433, 247] width 476 height 347
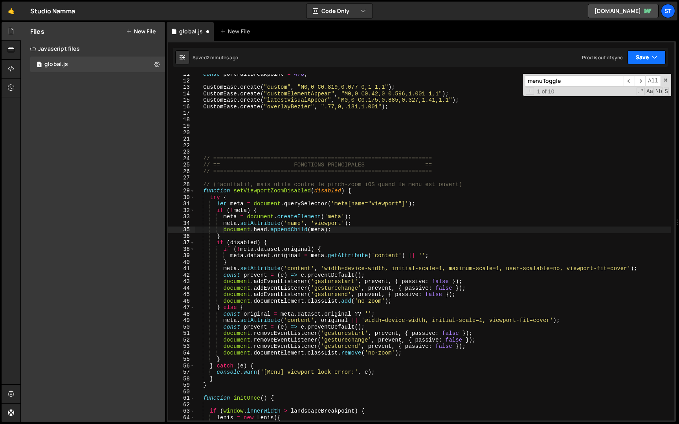
click at [633, 62] on button "Save" at bounding box center [647, 57] width 38 height 14
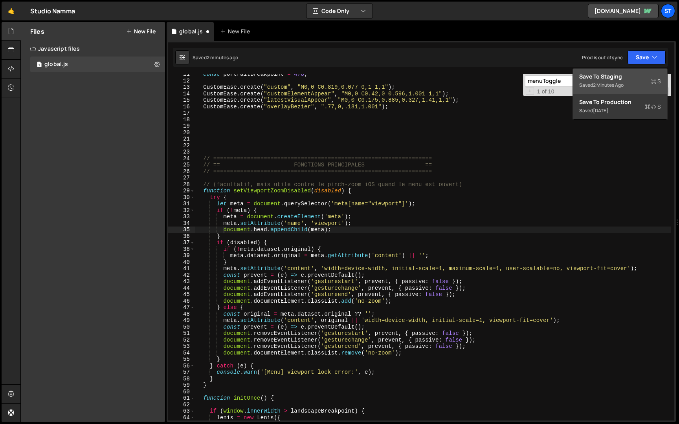
click at [631, 77] on div "Save to Staging S" at bounding box center [620, 77] width 82 height 8
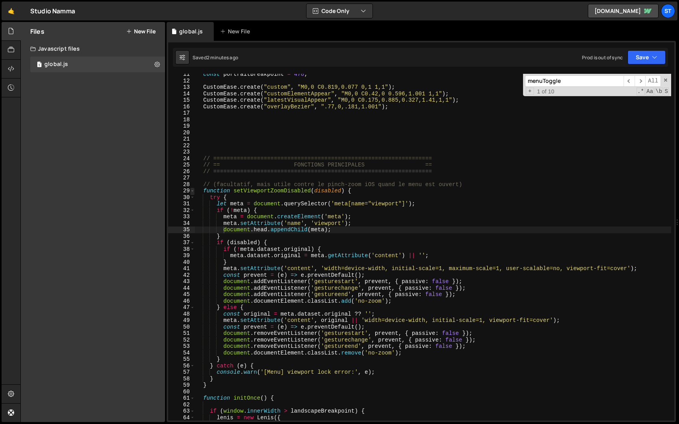
click at [194, 190] on span at bounding box center [192, 191] width 4 height 7
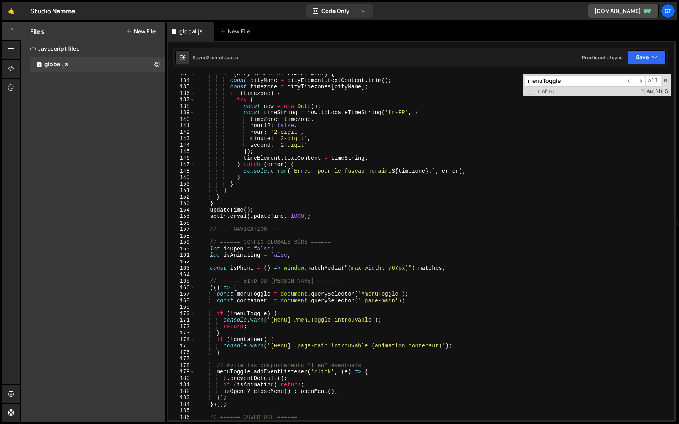
scroll to position [671, 0]
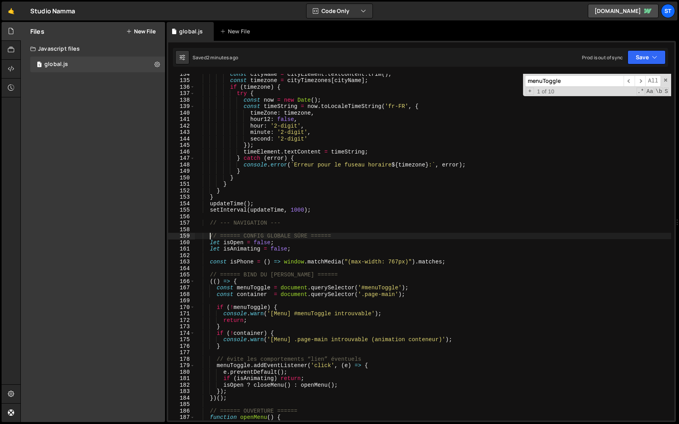
click at [211, 236] on div "const cityName = cityElement . textContent . trim ( ) ; const timezone = cityTi…" at bounding box center [433, 251] width 476 height 360
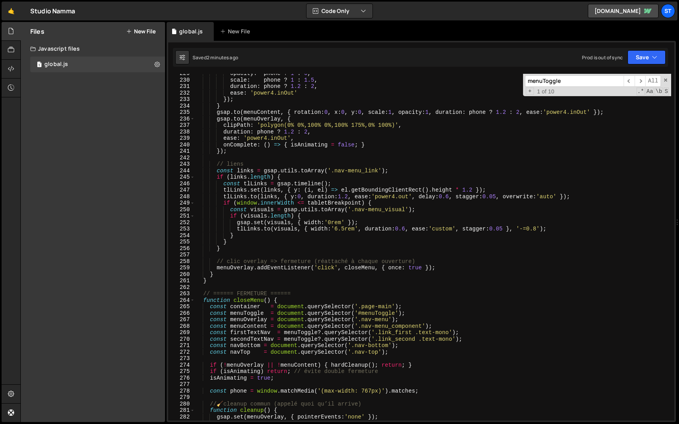
scroll to position [1292, 0]
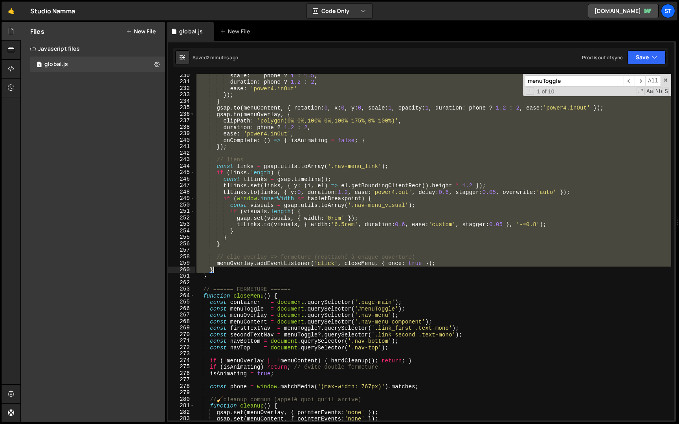
click at [220, 268] on div "scale : phone ? 1 : 1.5 , duration : phone ? 1.2 : 2 , ease : 'power4.inOut' })…" at bounding box center [433, 252] width 476 height 360
type textarea "menuOverlay.addEventListener('click', closeMenu, { once: true }); }"
paste textarea
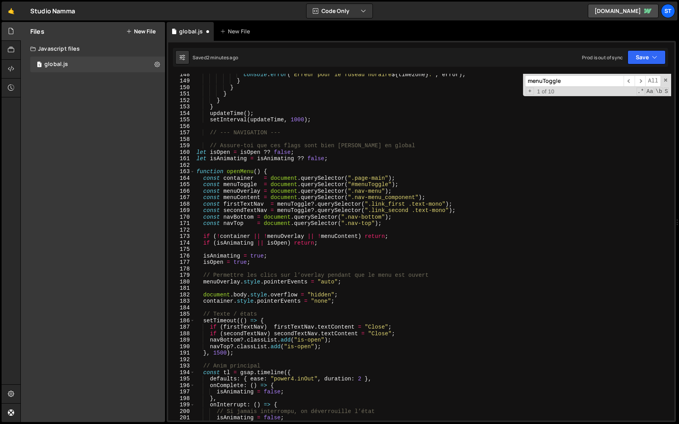
scroll to position [761, 0]
click at [211, 153] on div "console . error ( ` Erreur pour le fuseau horaire ${ timezone } : ` , error ) ;…" at bounding box center [433, 251] width 476 height 360
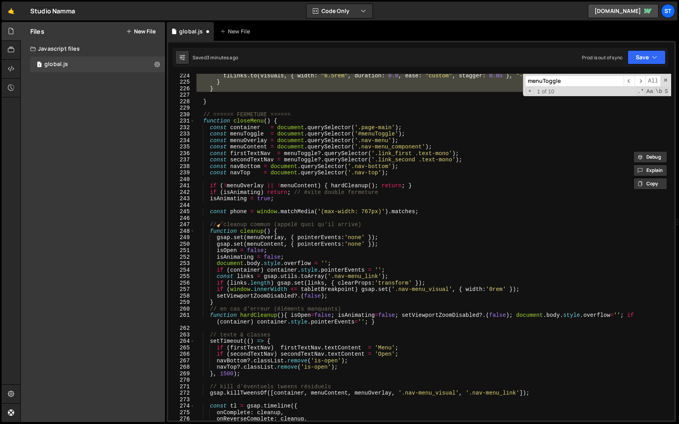
scroll to position [1249, 0]
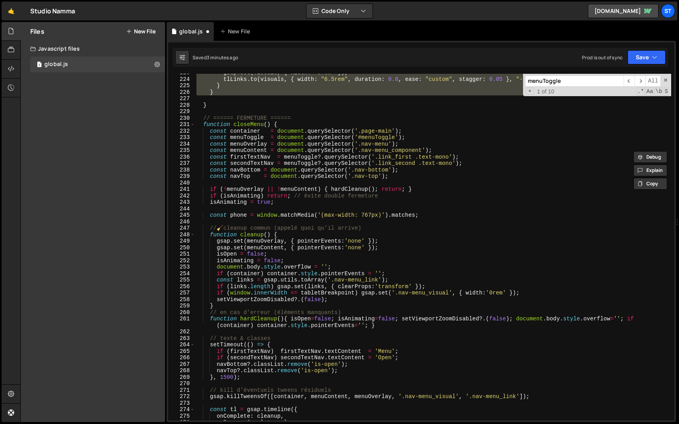
click at [205, 118] on div "gsap . set ( visuals , { width : "0rem" }) ; tlLinks . to ( visuals , { width :…" at bounding box center [433, 250] width 476 height 360
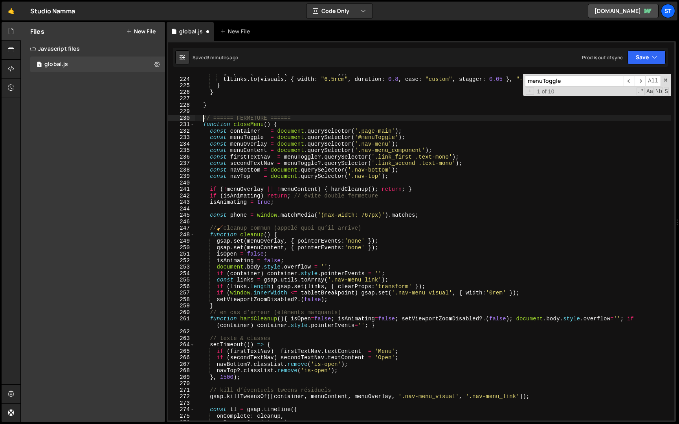
click at [205, 123] on div "gsap . set ( visuals , { width : "0rem" }) ; tlLinks . to ( visuals , { width :…" at bounding box center [433, 250] width 476 height 360
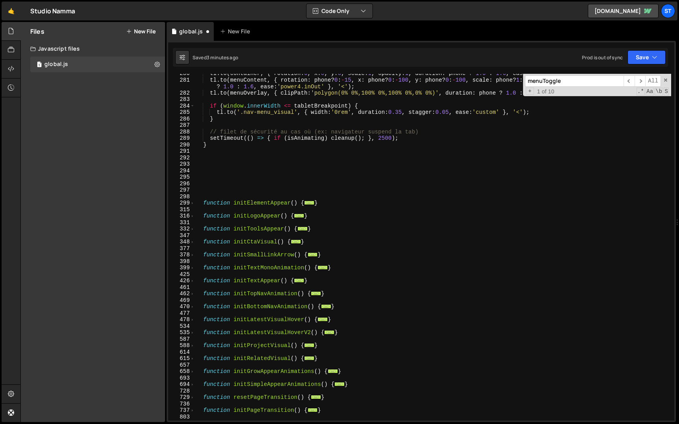
scroll to position [1650, 0]
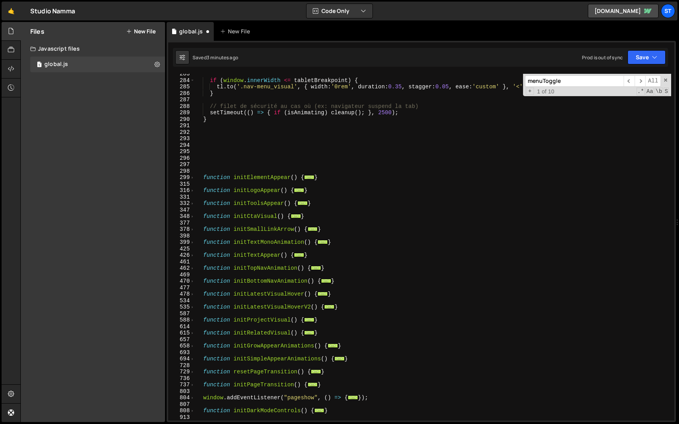
click at [211, 125] on div "if ( window . innerWidth <= tabletBreakpoint ) { tl . to ( '.nav-menu_visual' ,…" at bounding box center [433, 251] width 476 height 360
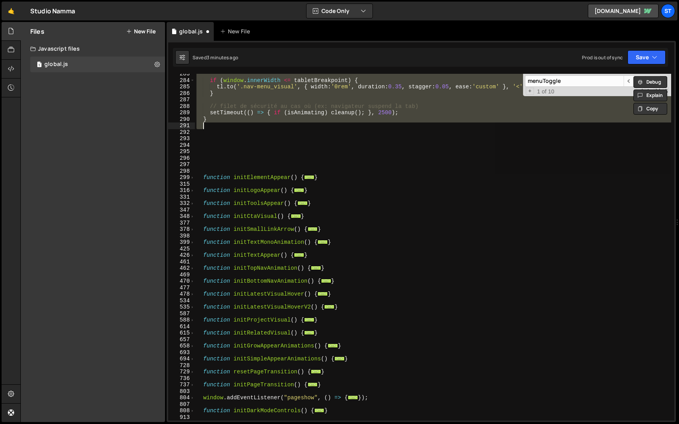
click at [211, 118] on div "if ( window . innerWidth <= tabletBreakpoint ) { tl . to ( '.nav-menu_visual' ,…" at bounding box center [433, 247] width 476 height 347
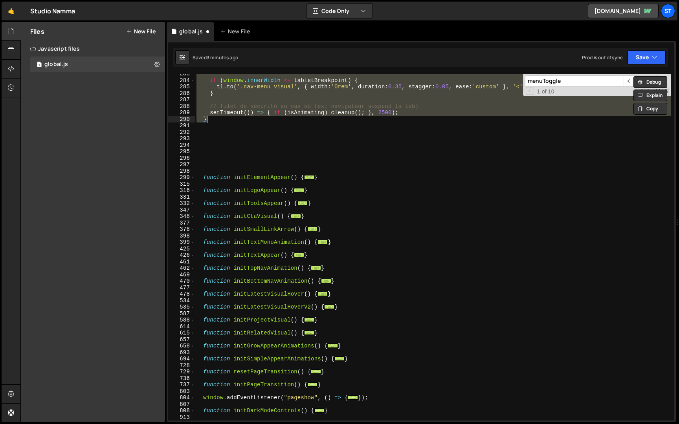
paste textarea "})();"
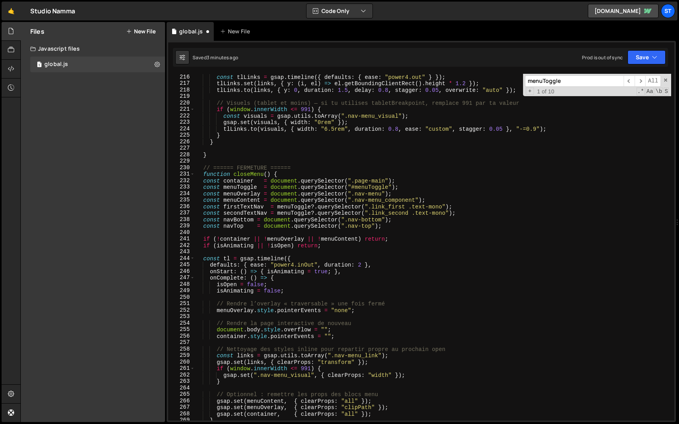
scroll to position [1185, 0]
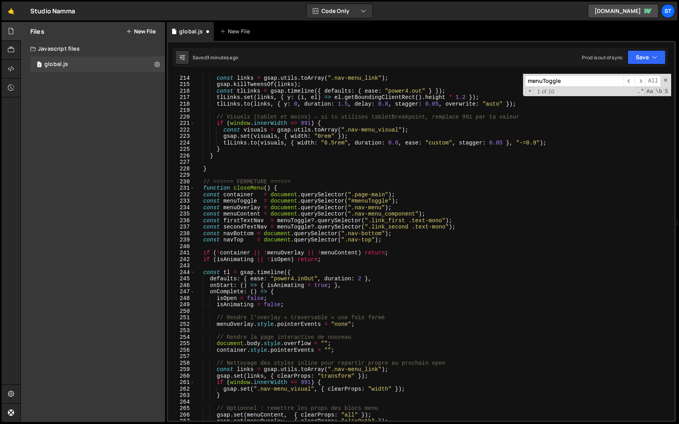
click at [219, 195] on div "// Slide-in des liens const links = gsap . utils . toArray ( ".nav-menu_link" )…" at bounding box center [433, 248] width 476 height 360
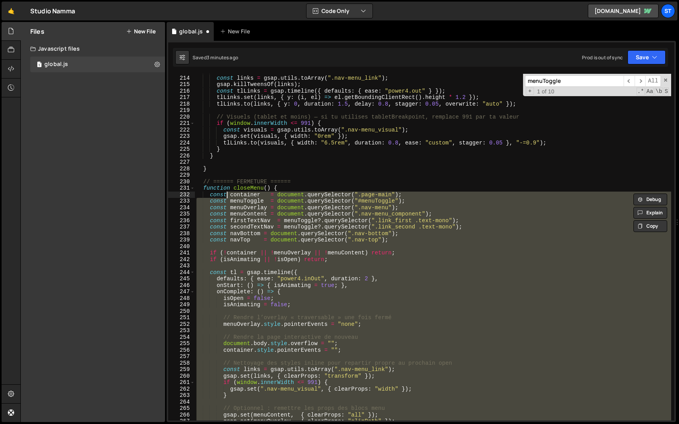
click at [668, 55] on div "Saved 3 minutes ago Prod is out of sync Upgrade to Edit Save Save to Staging S …" at bounding box center [420, 57] width 495 height 19
click at [664, 55] on button "Save" at bounding box center [647, 57] width 38 height 14
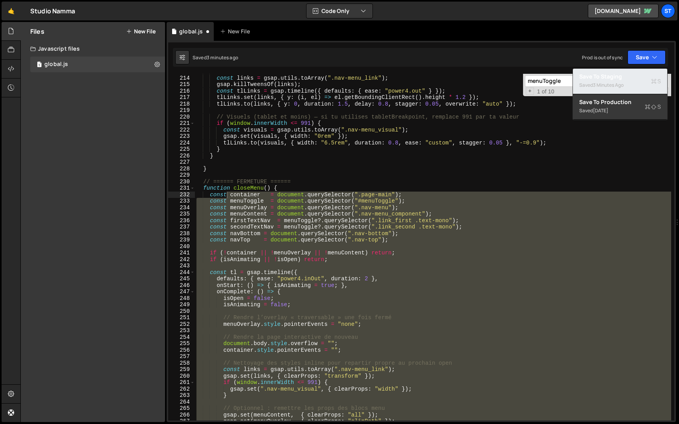
click at [636, 84] on div "Saved 3 minutes ago" at bounding box center [620, 85] width 82 height 9
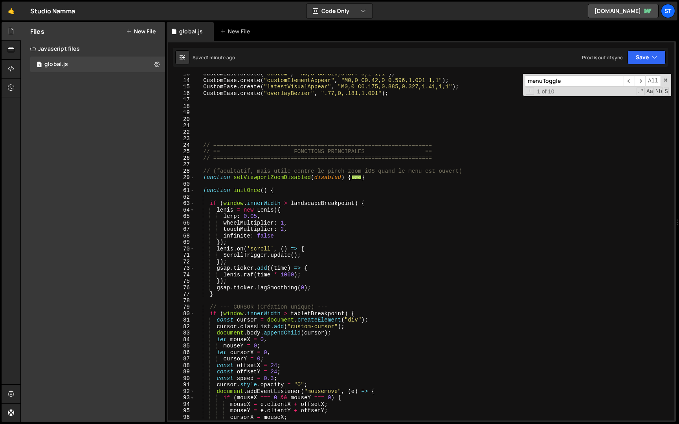
scroll to position [0, 0]
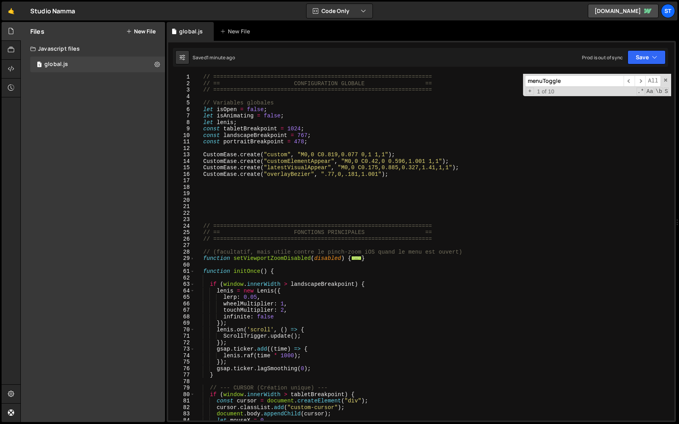
type textarea "const portraitBreakpoint = 478;"
click at [316, 142] on div "// ================================================================= // == CONF…" at bounding box center [433, 254] width 476 height 360
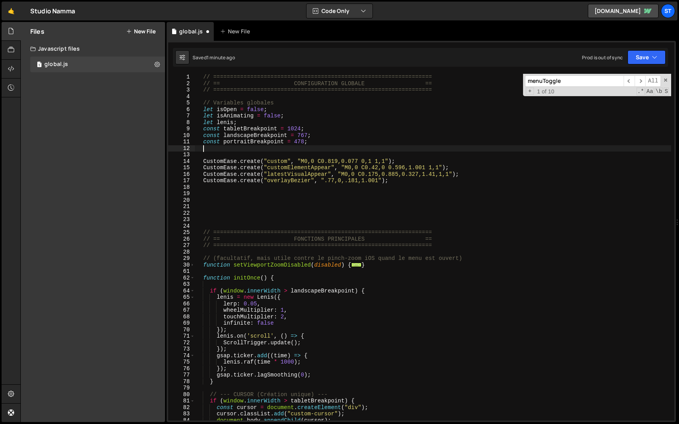
paste textarea "let isAnimating = false;"
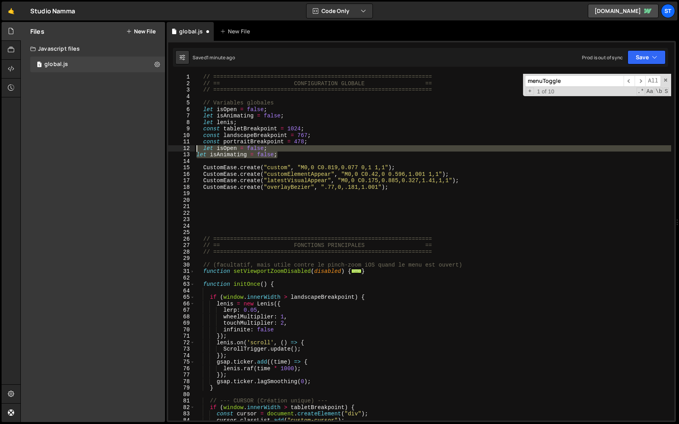
drag, startPoint x: 289, startPoint y: 155, endPoint x: 140, endPoint y: 149, distance: 149.4
click at [140, 149] on div "Files New File Javascript files 1 global.js 0 CSS files Copy share link Edit Fi…" at bounding box center [349, 222] width 659 height 401
type textarea "let isOpen = false; let isAnimating = false;"
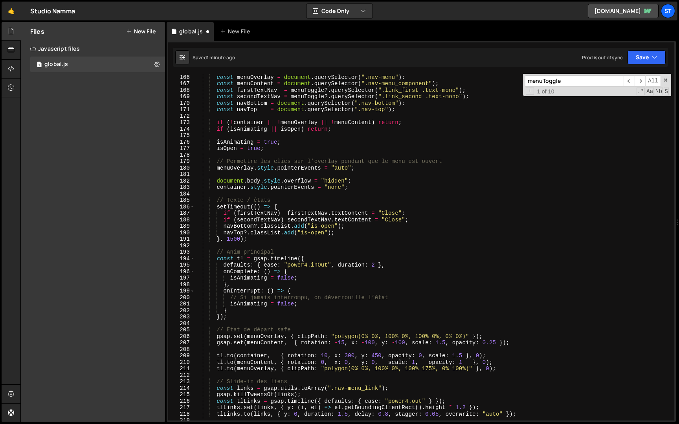
scroll to position [798, 0]
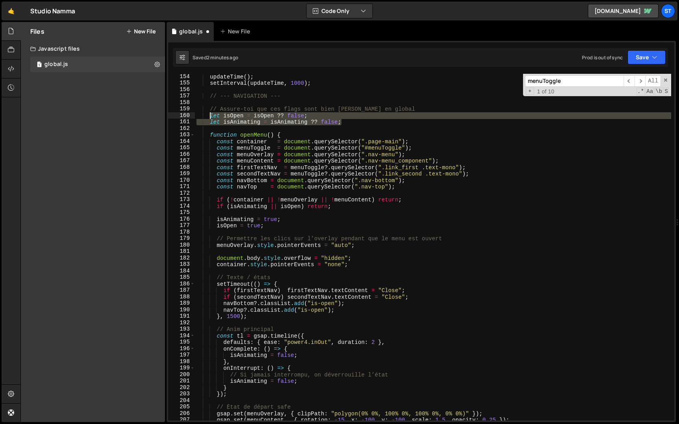
drag, startPoint x: 353, startPoint y: 123, endPoint x: 211, endPoint y: 115, distance: 142.1
click at [211, 115] on div "updateTime ( ) ; setInterval ( updateTime , 1000 ) ; // --- NAVIGATION --- // A…" at bounding box center [433, 253] width 476 height 360
paste textarea "isOpen = tru"
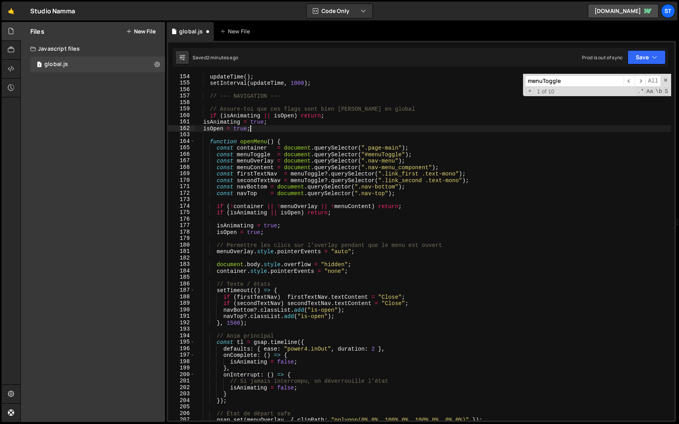
click at [204, 123] on div "updateTime ( ) ; setInterval ( updateTime , 1000 ) ; // --- NAVIGATION --- // A…" at bounding box center [433, 253] width 476 height 360
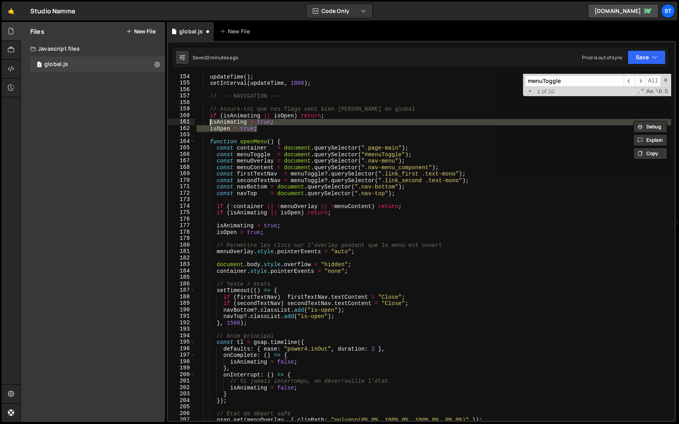
click at [240, 122] on div "updateTime ( ) ; setInterval ( updateTime , 1000 ) ; // --- NAVIGATION --- // A…" at bounding box center [433, 247] width 476 height 347
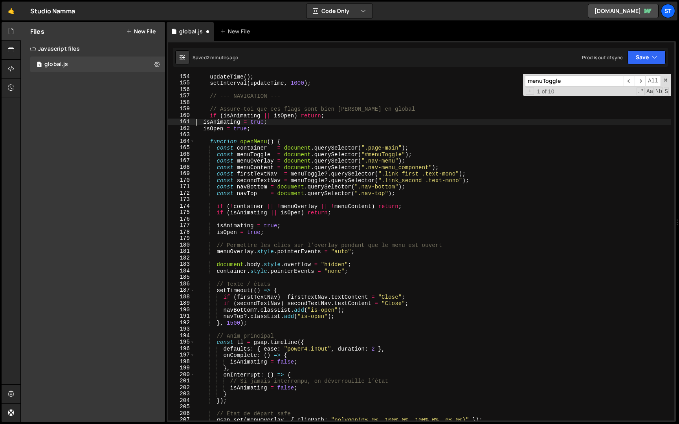
type textarea "let isOpen = isOpen ?? false; let isAnimating = isAnimating ?? false;"
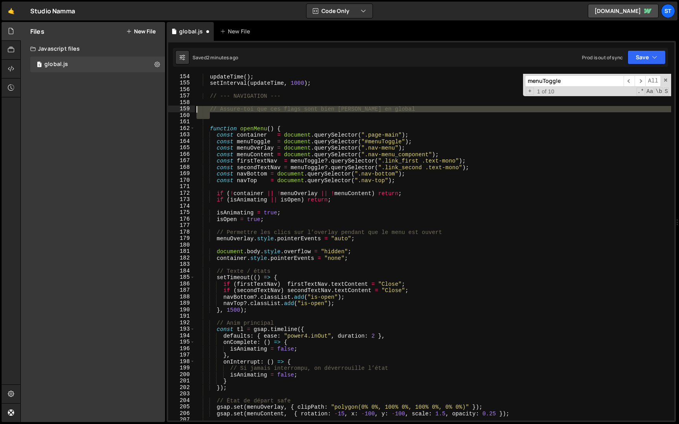
drag, startPoint x: 213, startPoint y: 115, endPoint x: 173, endPoint y: 108, distance: 40.2
click at [172, 108] on div "154 155 156 157 158 159 160 161 162 163 164 165 166 167 168 169 170 171 172 173…" at bounding box center [421, 247] width 506 height 347
type textarea "// Assure-toi que ces flags sont bien [PERSON_NAME] en global"
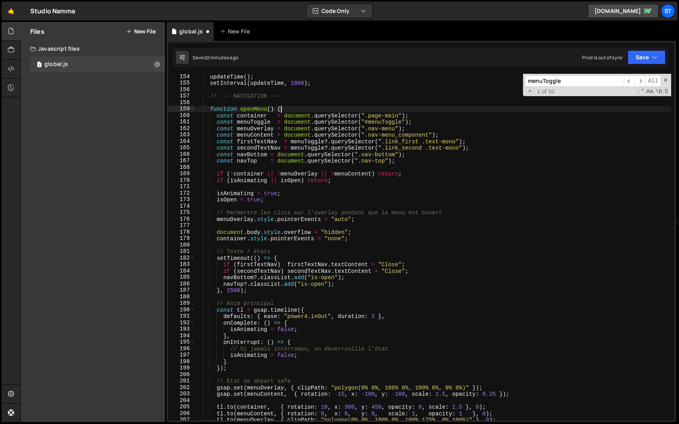
click at [295, 109] on div "updateTime ( ) ; setInterval ( updateTime , 1000 ) ; // --- NAVIGATION --- func…" at bounding box center [433, 253] width 476 height 360
type textarea "function openMenu() {"
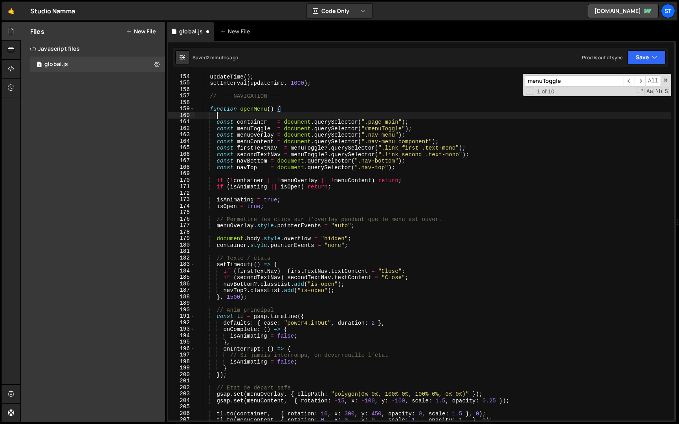
scroll to position [0, 1]
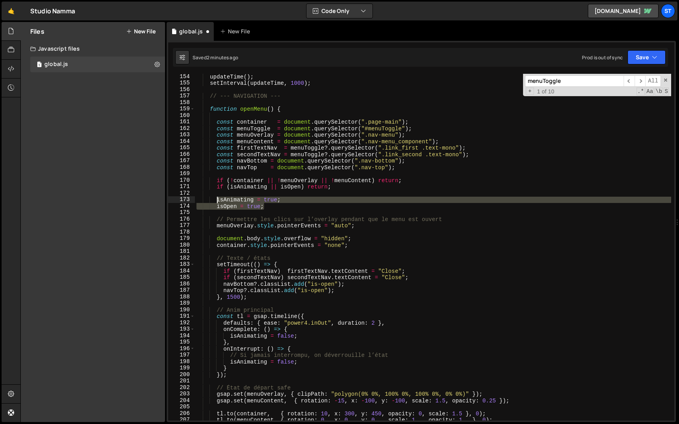
drag, startPoint x: 283, startPoint y: 207, endPoint x: 217, endPoint y: 200, distance: 66.0
click at [217, 200] on div "updateTime ( ) ; setInterval ( updateTime , 1000 ) ; // --- NAVIGATION --- func…" at bounding box center [433, 253] width 476 height 360
paste textarea
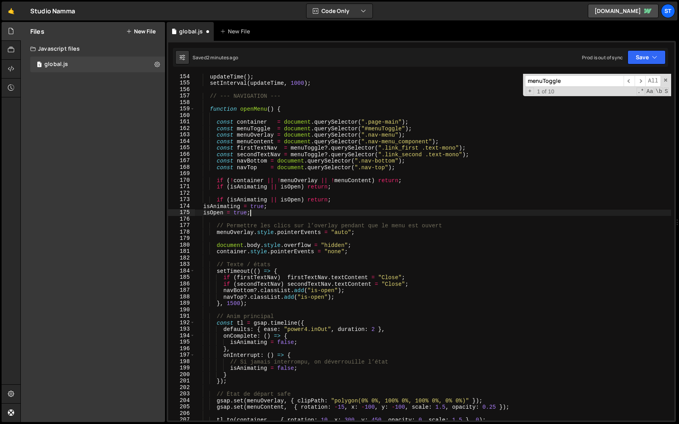
click at [239, 204] on div "updateTime ( ) ; setInterval ( updateTime , 1000 ) ; // --- NAVIGATION --- func…" at bounding box center [433, 253] width 476 height 360
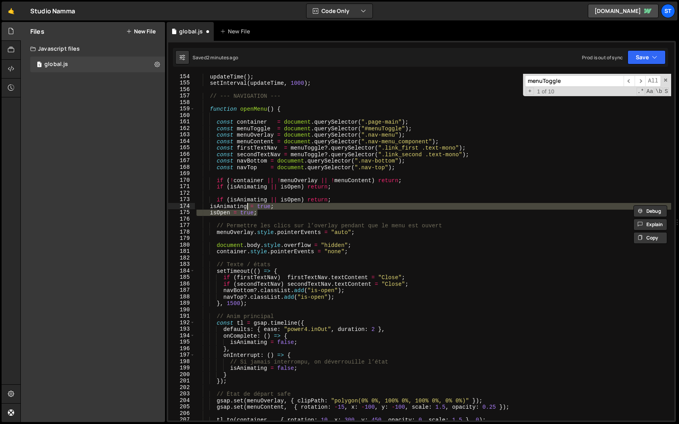
type textarea "isAnimating = true; isOpen = true;"
click at [224, 117] on div "updateTime ( ) ; setInterval ( updateTime , 1000 ) ; // --- NAVIGATION --- func…" at bounding box center [433, 253] width 476 height 360
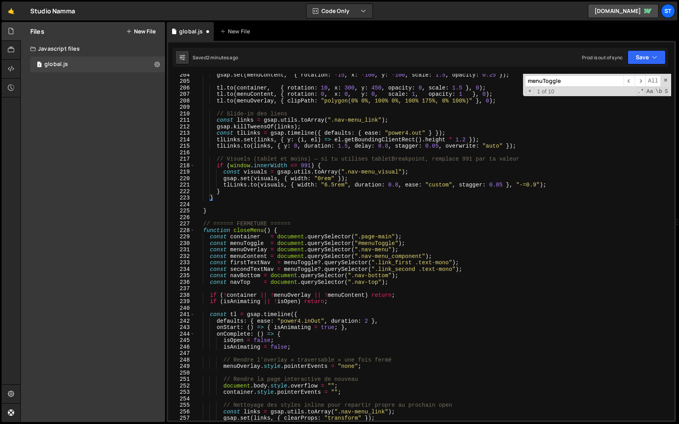
scroll to position [1133, 0]
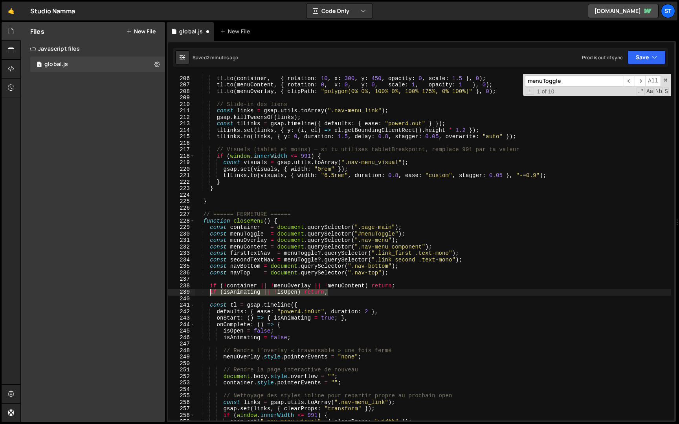
drag, startPoint x: 334, startPoint y: 294, endPoint x: 209, endPoint y: 294, distance: 125.0
click at [209, 294] on div "tl . to ( container , { rotation : 10 , x : 300 , y : 450 , opacity : 0 , scale…" at bounding box center [433, 249] width 476 height 360
paste textarea "isAnimating = true"
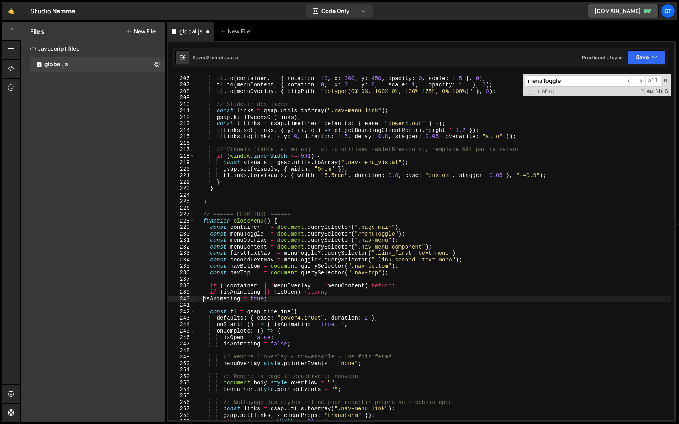
click at [203, 300] on div "tl . to ( container , { rotation : 10 , x : 300 , y : 450 , opacity : 0 , scale…" at bounding box center [433, 249] width 476 height 360
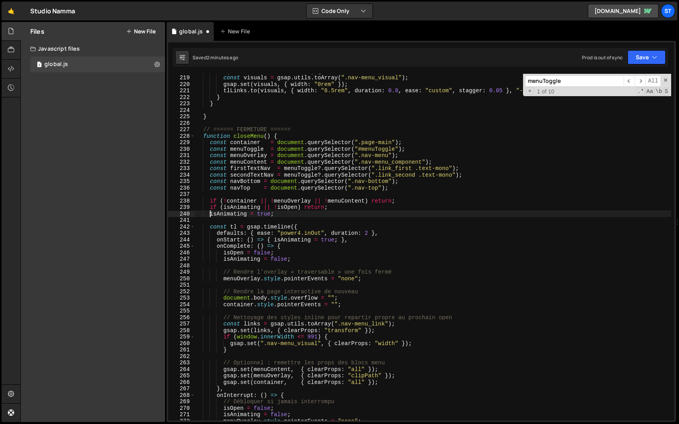
scroll to position [1218, 0]
click at [656, 62] on button "Save" at bounding box center [647, 57] width 38 height 14
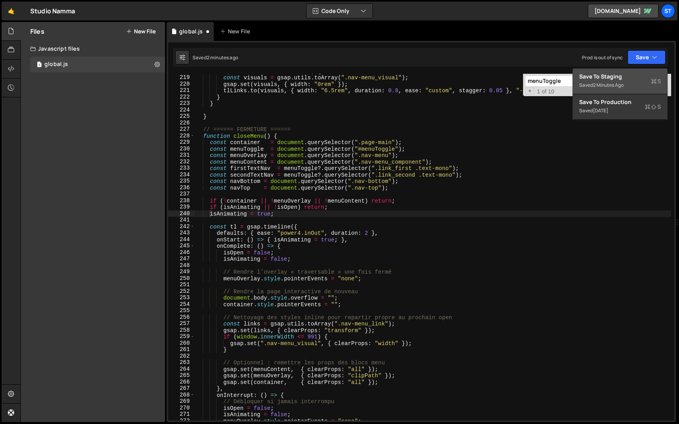
click at [635, 82] on div "Saved 2 minutes ago" at bounding box center [620, 85] width 82 height 9
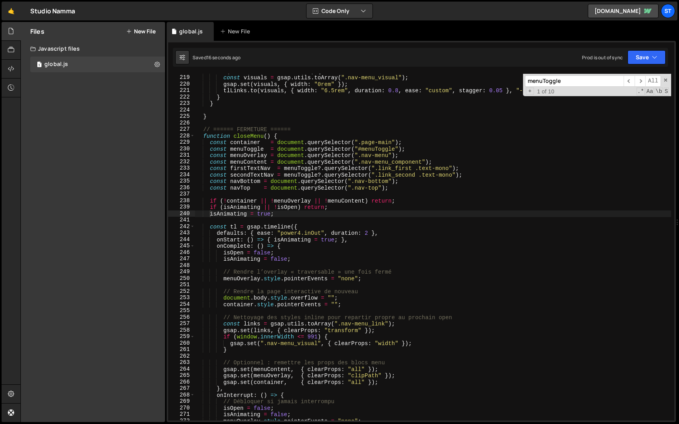
click at [288, 186] on div "if ( window . innerWidth <= 991 ) { const visuals = gsap . utils . toArray ( ".…" at bounding box center [433, 248] width 476 height 360
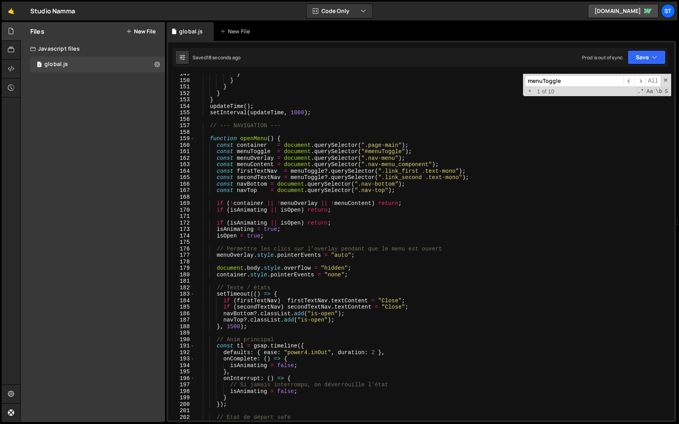
scroll to position [763, 0]
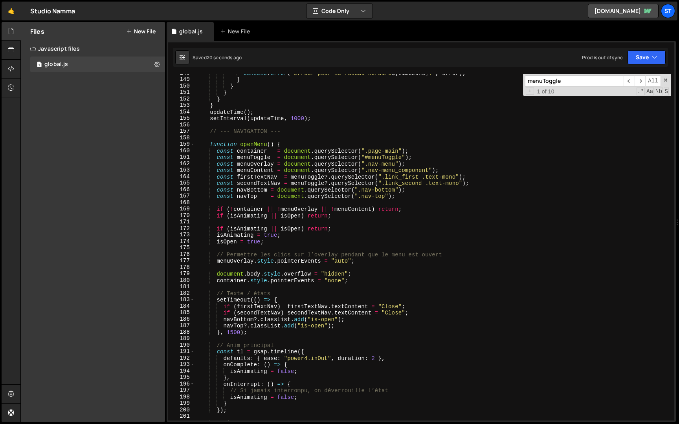
click at [288, 186] on div "console . error ( ` Erreur pour le fuseau horaire ${ timezone } : ` , error ) ;…" at bounding box center [433, 250] width 476 height 360
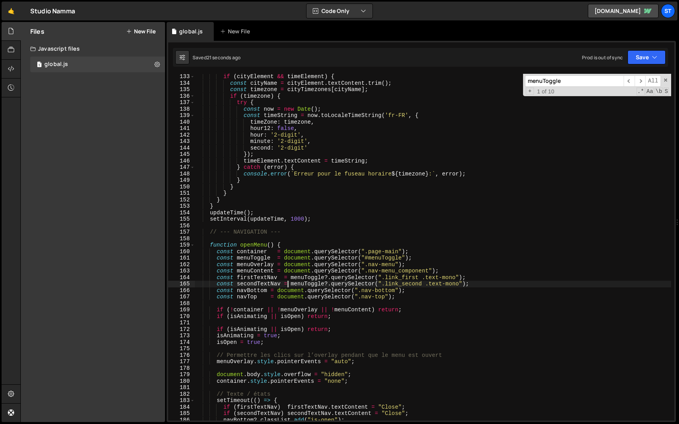
scroll to position [651, 0]
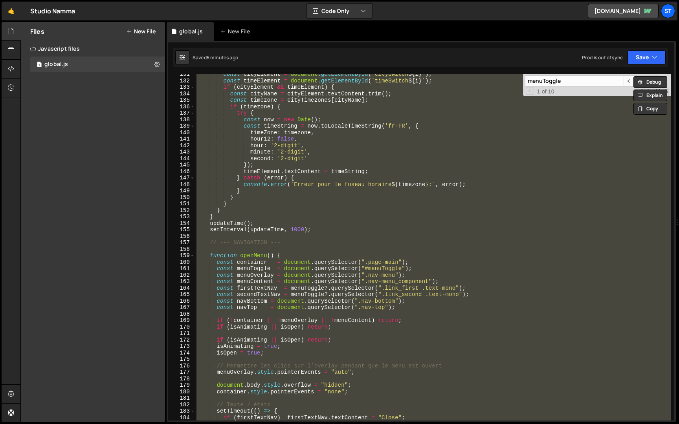
click at [211, 244] on div "const cityElement = document . getElementById ( ` citySwitch ${ i } ` ) ; const…" at bounding box center [433, 247] width 476 height 347
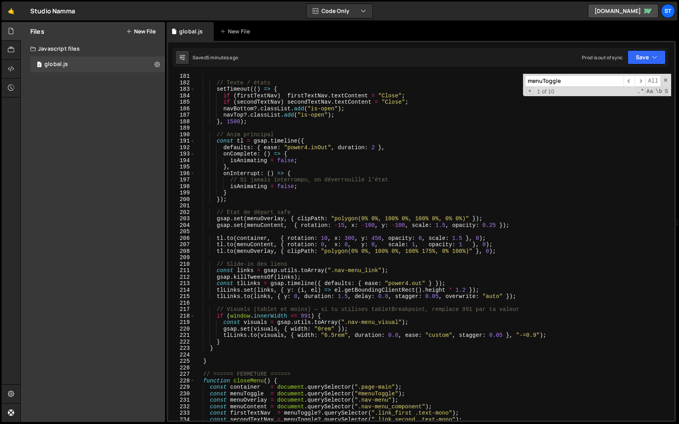
scroll to position [1069, 0]
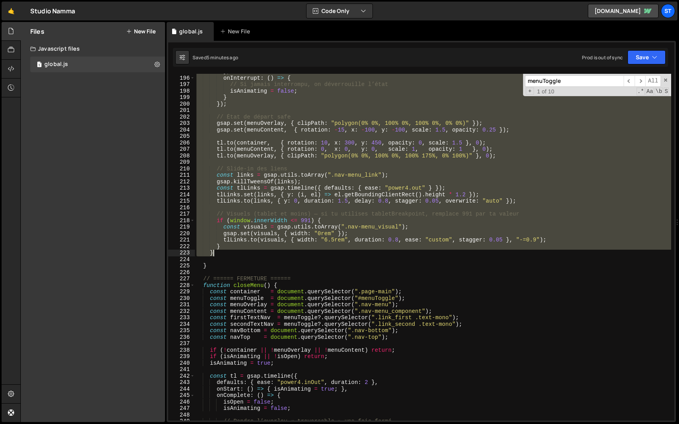
click at [226, 256] on div "} , onInterrupt : ( ) => { // Si jamais interrompu, on déverrouille l’état isAn…" at bounding box center [433, 248] width 476 height 360
type textarea "} }"
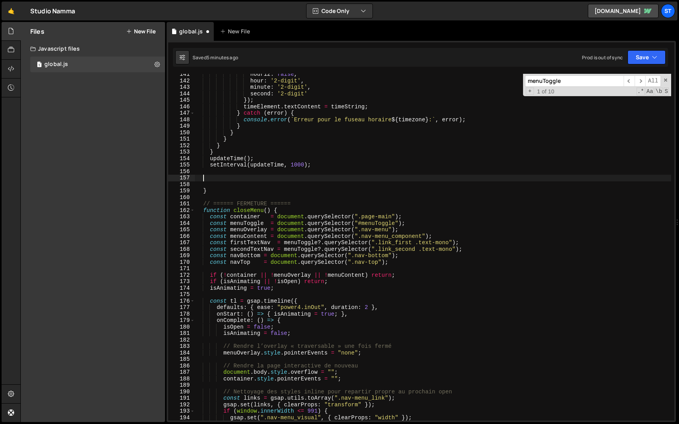
scroll to position [716, 0]
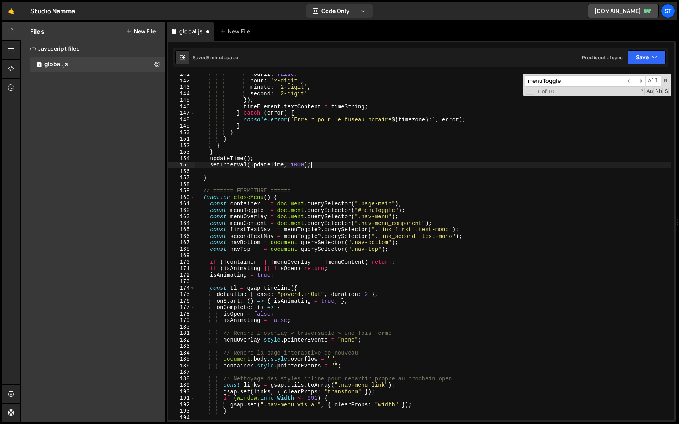
click at [235, 178] on div "hour12 : false , hour : '2-digit' , minute : '2-digit' , second : '2-digit' }) …" at bounding box center [433, 251] width 476 height 360
type textarea "}"
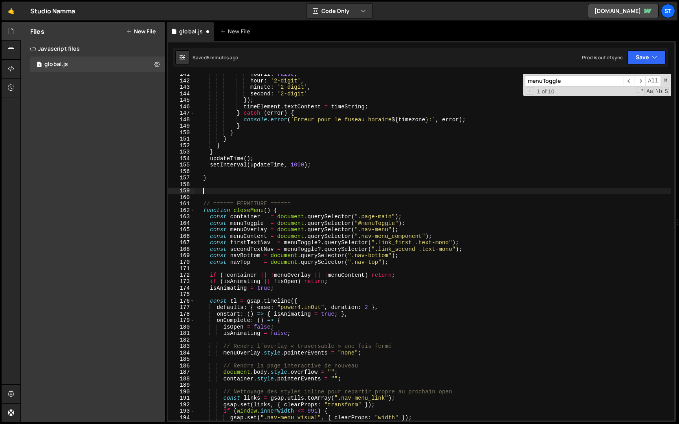
paste textarea "}"
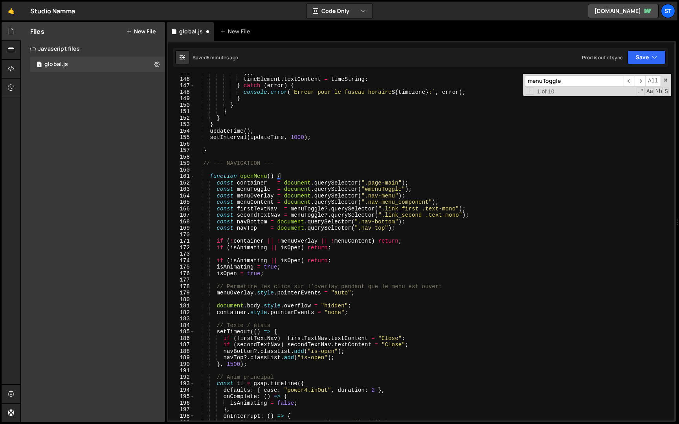
scroll to position [743, 0]
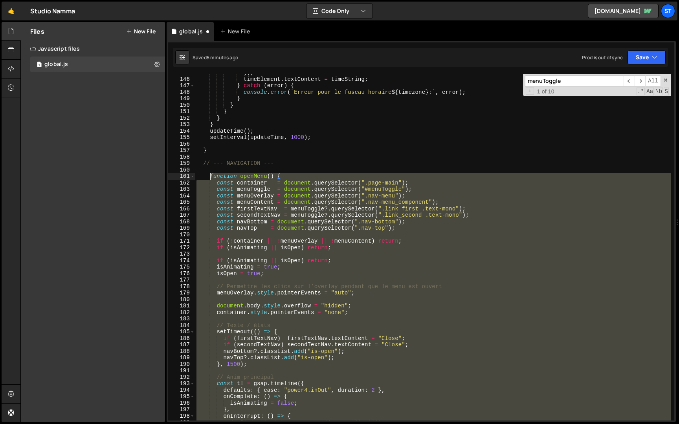
click at [210, 176] on div "}) ; timeElement . textContent = timeString ; } catch ( error ) { console . err…" at bounding box center [433, 250] width 476 height 360
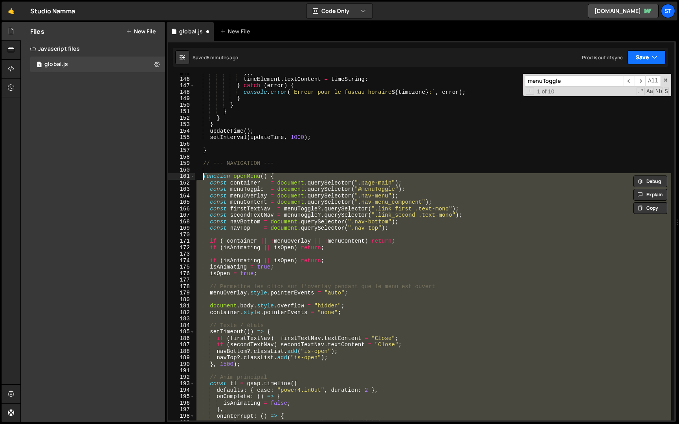
click at [634, 55] on button "Save" at bounding box center [647, 57] width 38 height 14
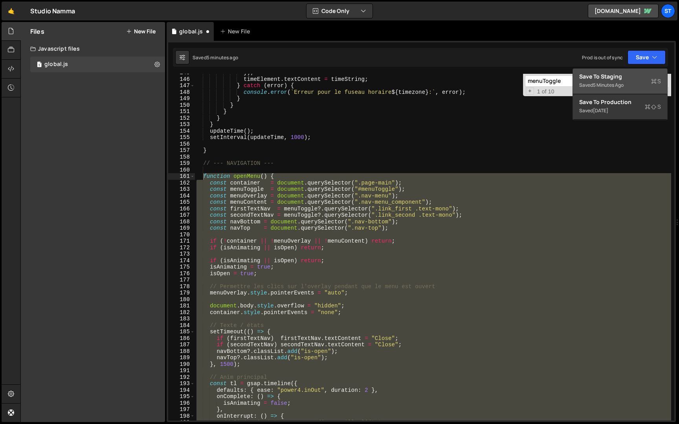
click at [608, 77] on div "Save to Staging S" at bounding box center [620, 77] width 82 height 8
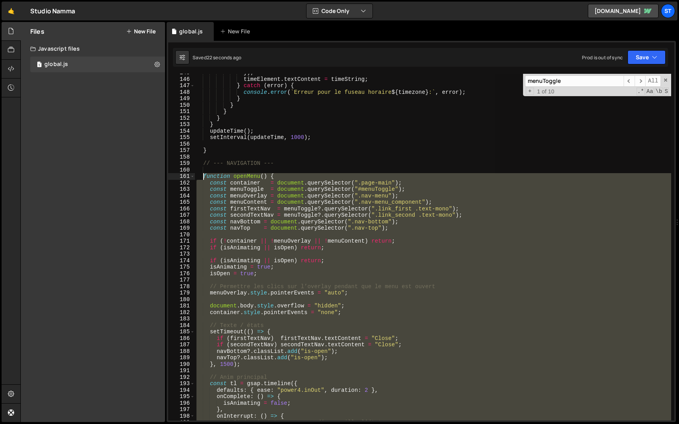
click at [206, 180] on div "}) ; timeElement . textContent = timeString ; } catch ( error ) { console . err…" at bounding box center [433, 247] width 476 height 347
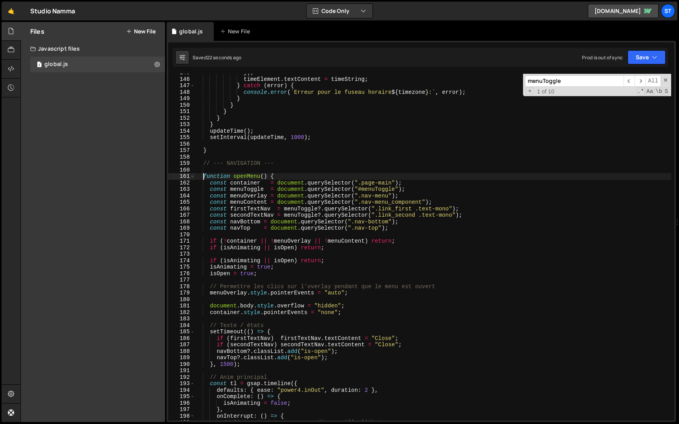
click at [204, 177] on div "}) ; timeElement . textContent = timeString ; } catch ( error ) { console . err…" at bounding box center [433, 250] width 476 height 360
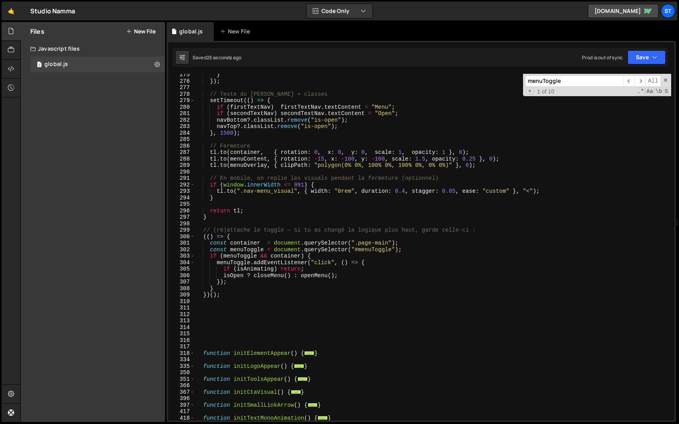
scroll to position [1584, 0]
click at [214, 218] on div "} }) ; // Texte du [PERSON_NAME] + classes setTimeout (( ) => { if ( firstTextN…" at bounding box center [433, 252] width 476 height 360
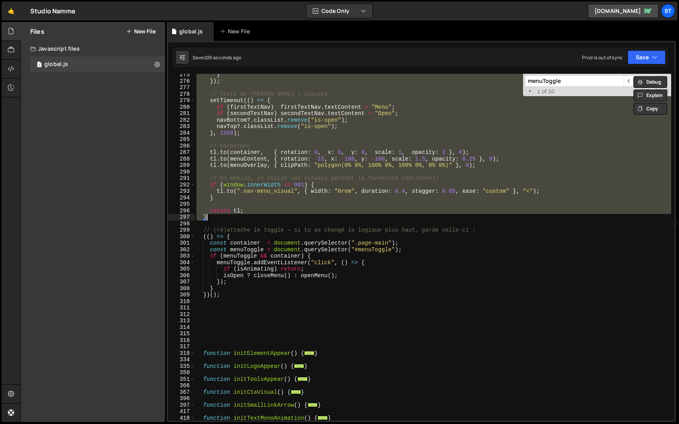
paste textarea
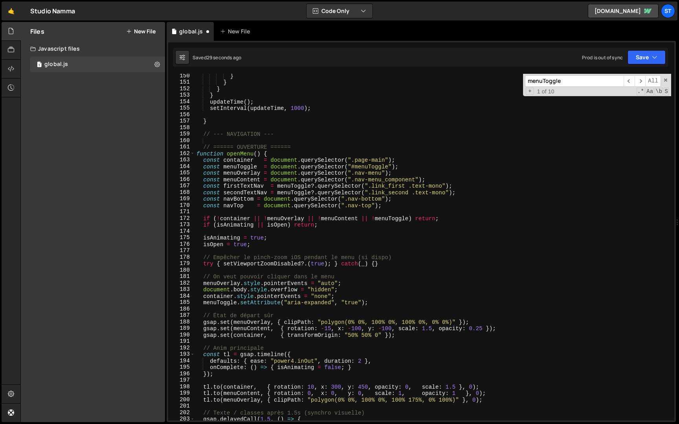
scroll to position [770, 0]
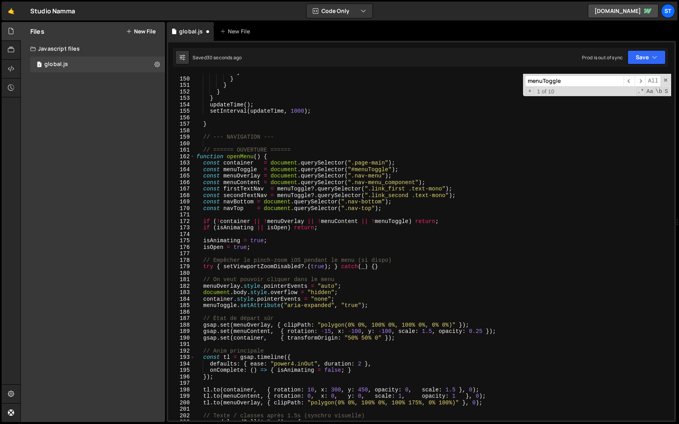
click at [198, 158] on div "} } } } } updateTime ( ) ; setInterval ( updateTime , 1000 ) ; } // --- NAVIGAT…" at bounding box center [433, 249] width 476 height 360
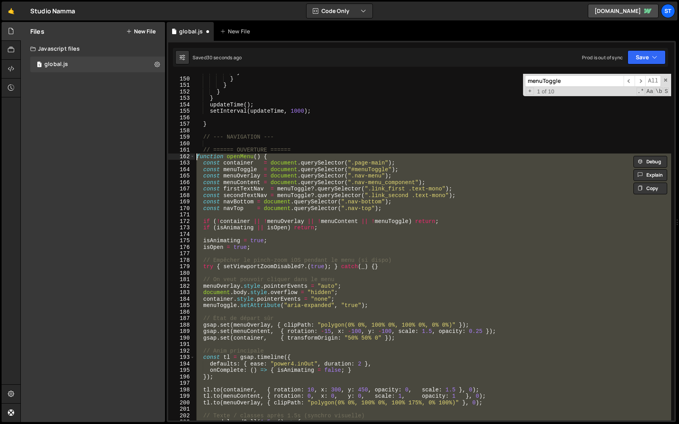
type textarea "function openMenu() { const container = document.querySelector(".page-main");"
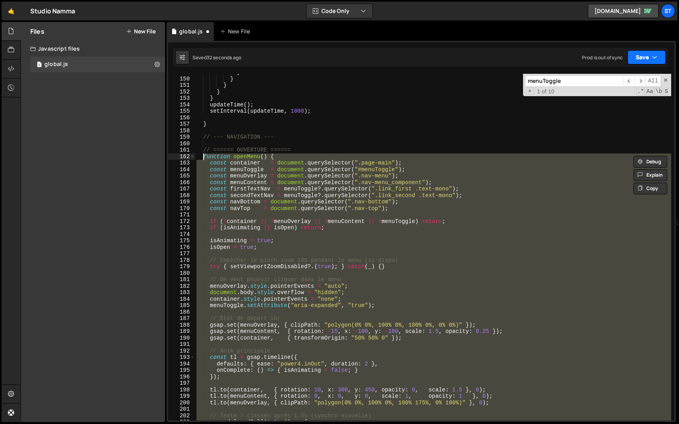
click at [662, 59] on button "Save" at bounding box center [647, 57] width 38 height 14
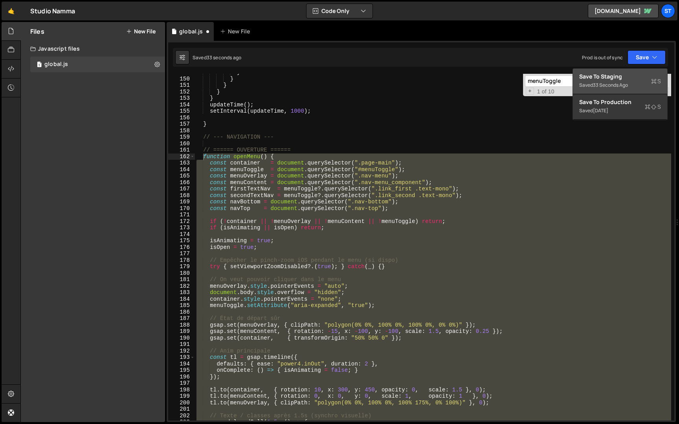
click at [639, 75] on div "Save to Staging S" at bounding box center [620, 77] width 82 height 8
